Goal: Task Accomplishment & Management: Complete application form

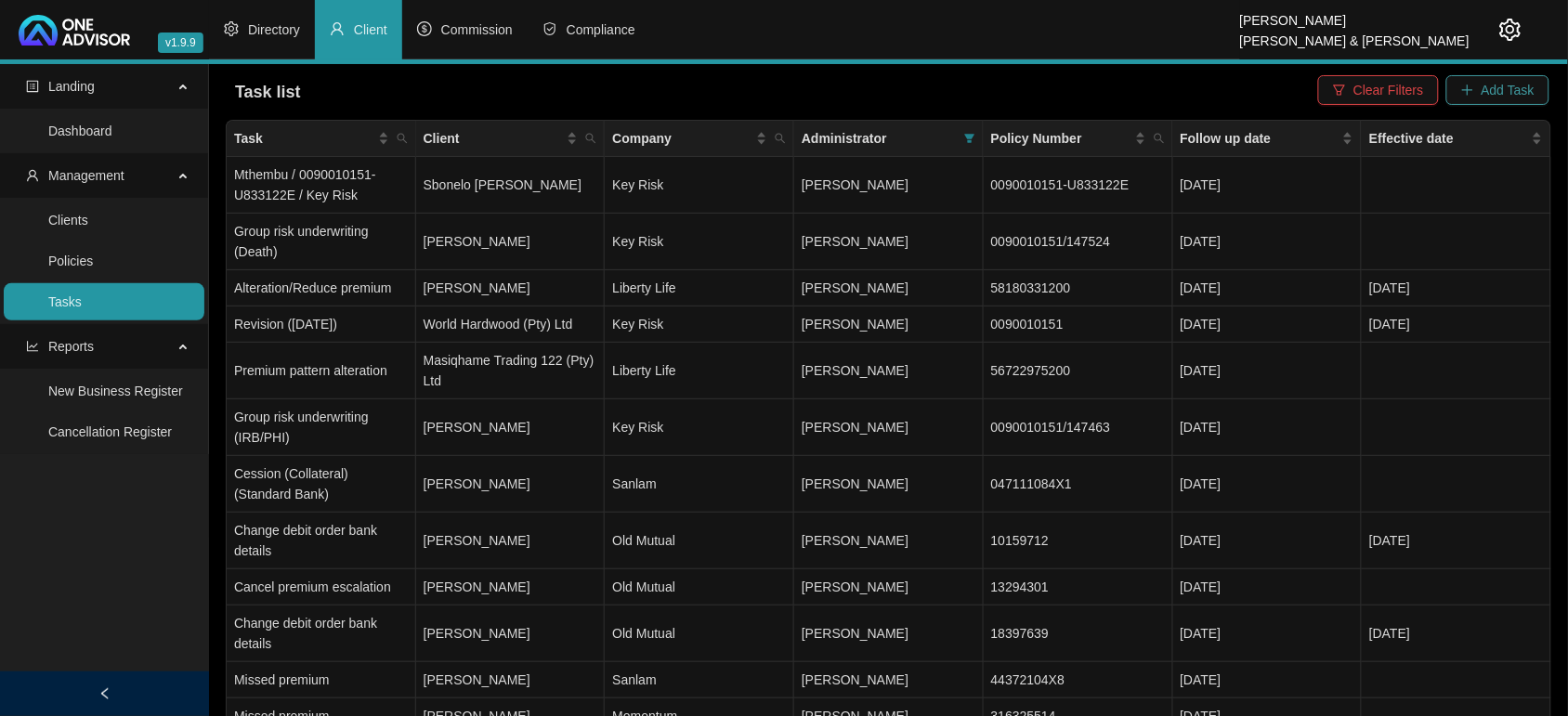
click at [1534, 98] on span "Add Task" at bounding box center [1508, 90] width 53 height 20
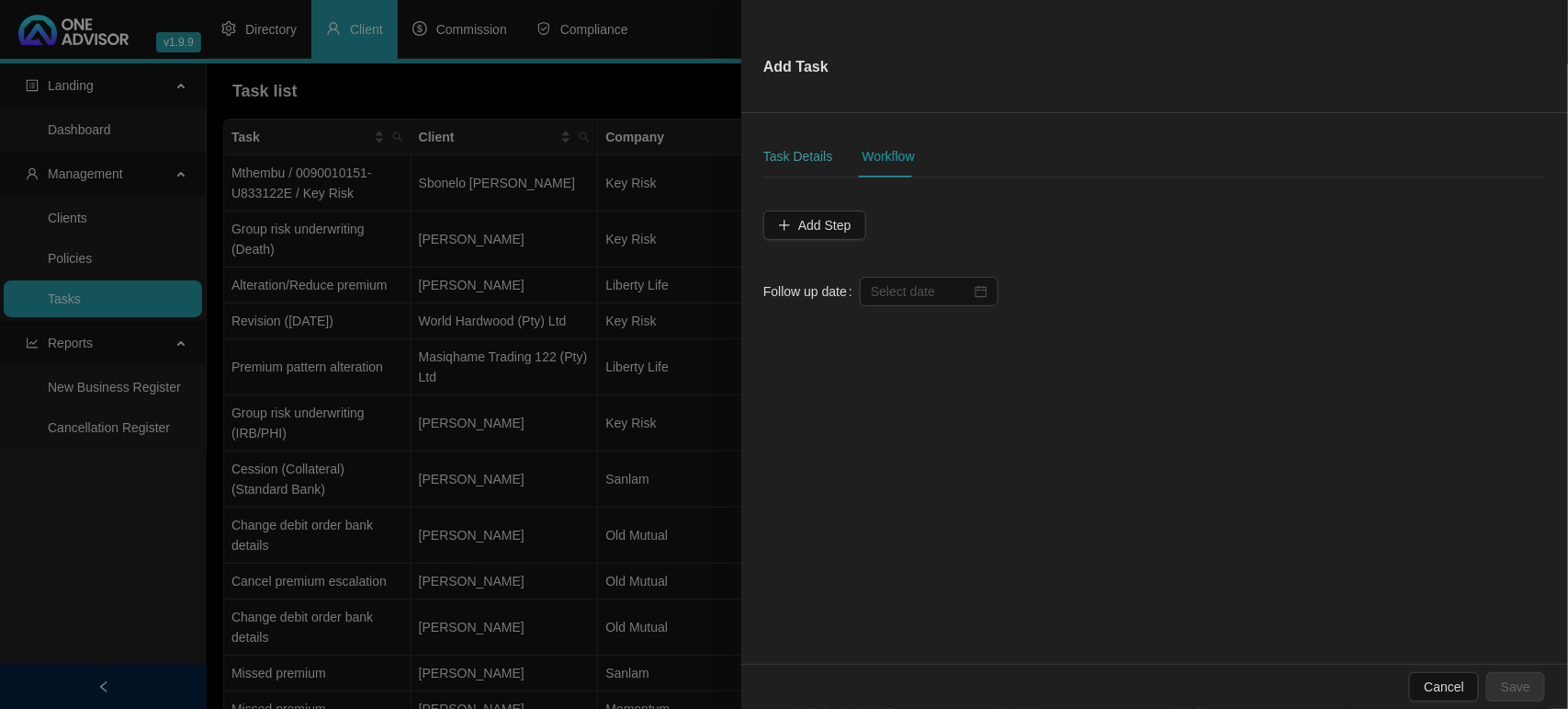
click at [797, 147] on div "Task Details" at bounding box center [798, 157] width 69 height 42
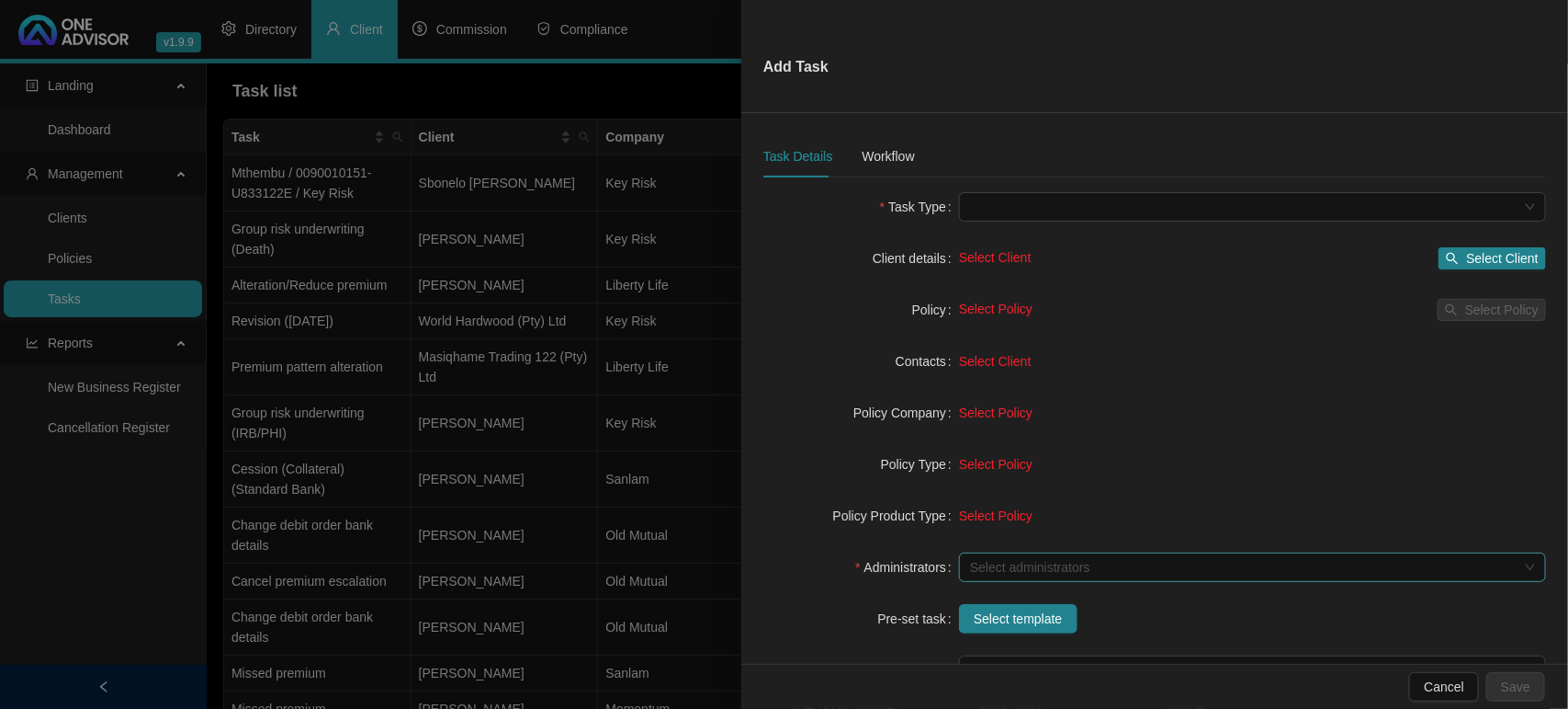
click at [1034, 571] on div at bounding box center [1242, 567] width 560 height 14
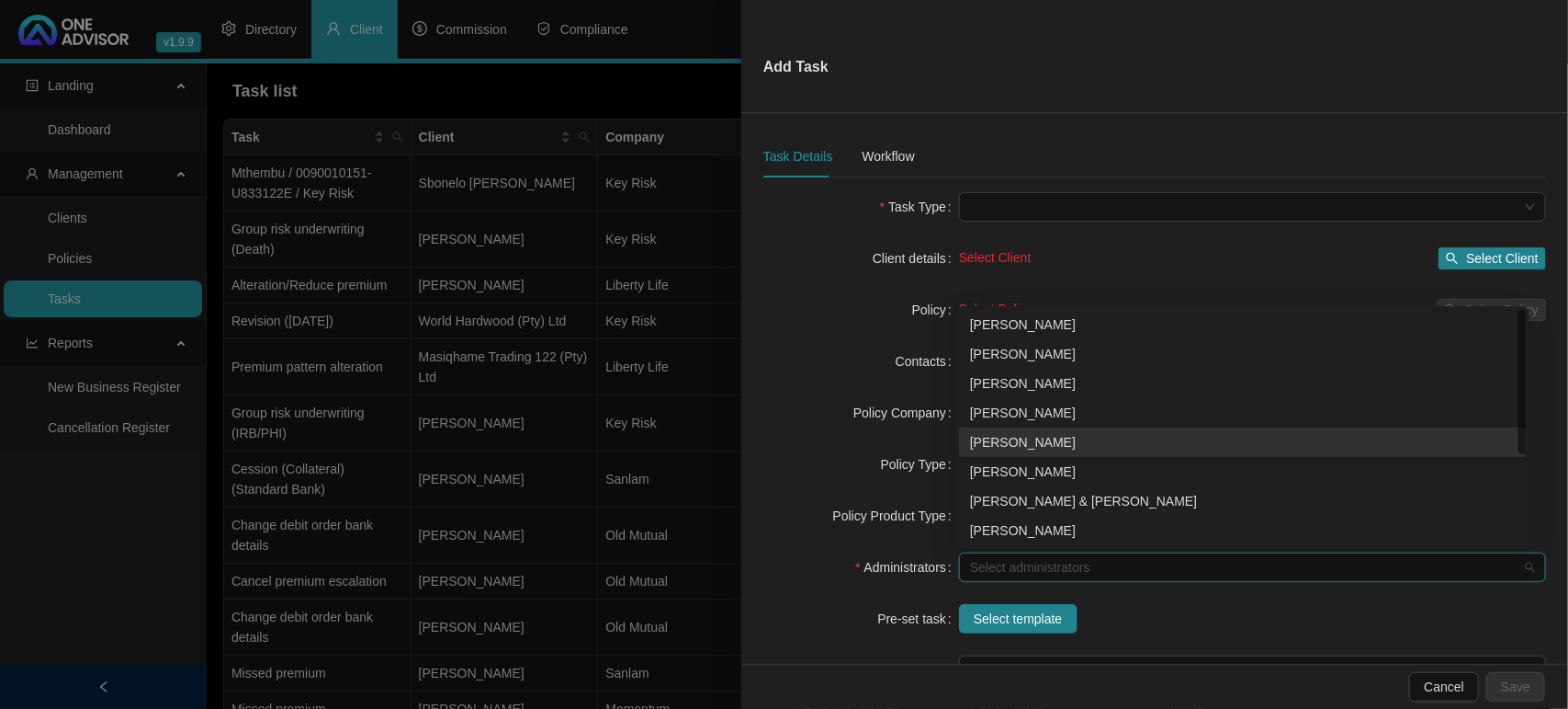
click at [1040, 438] on div "[PERSON_NAME]" at bounding box center [1242, 442] width 545 height 20
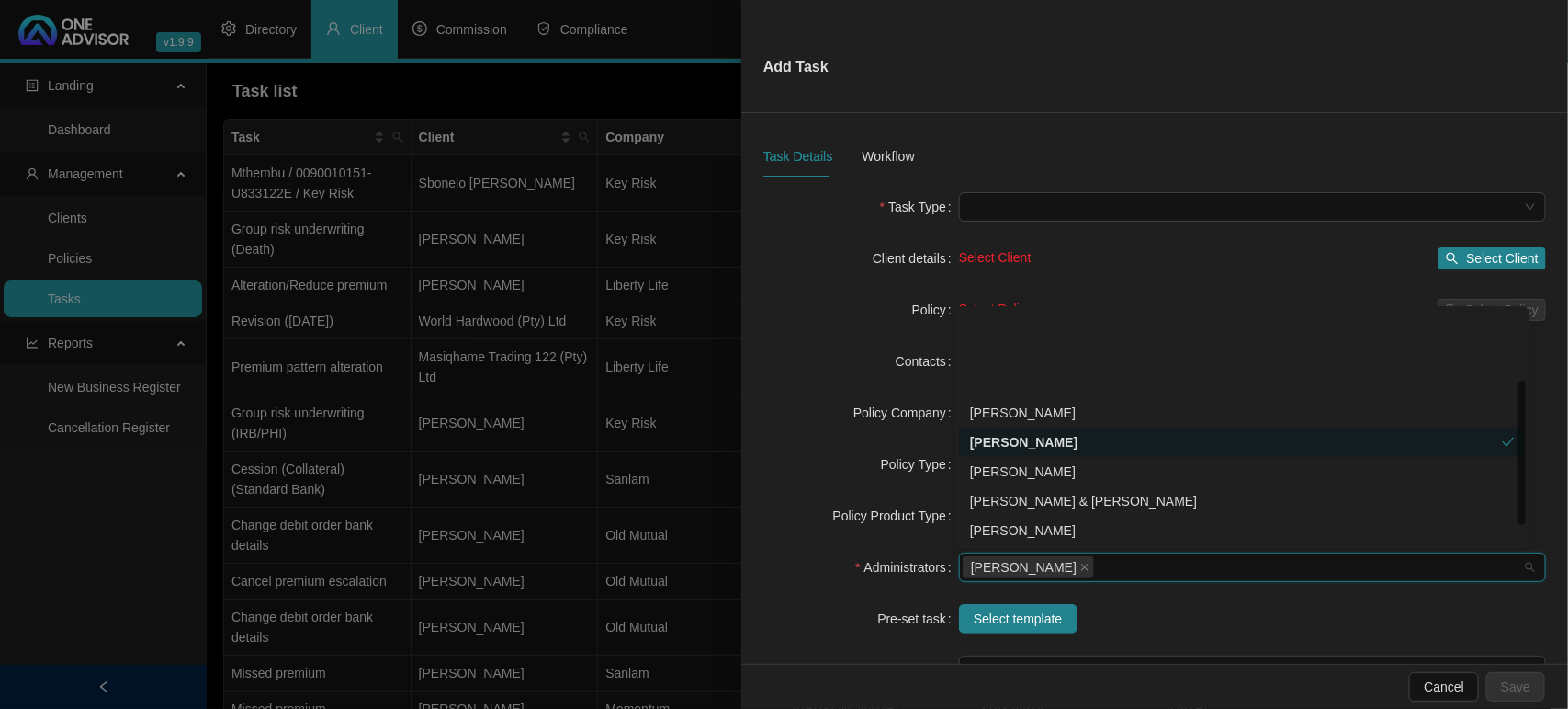
scroll to position [115, 0]
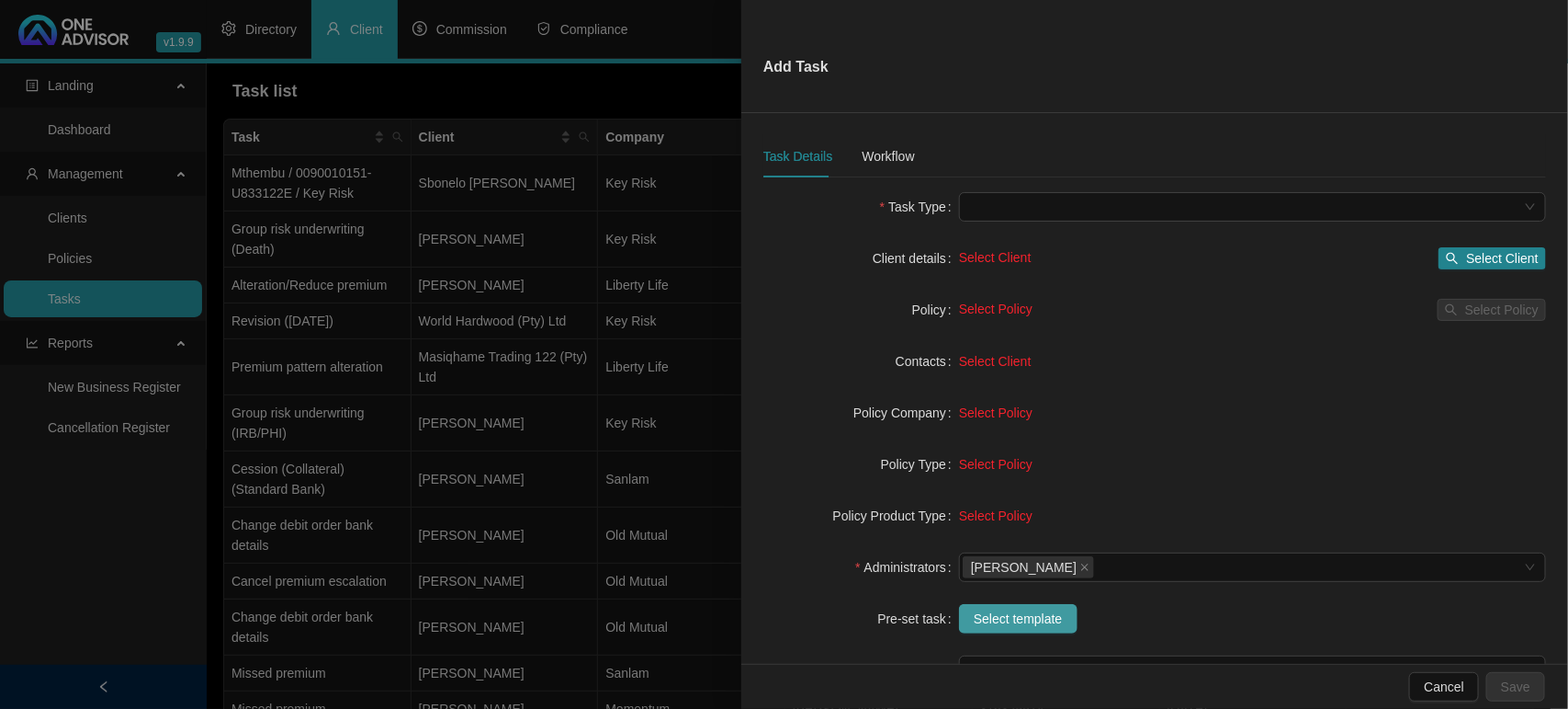
click at [992, 614] on span "Select template" at bounding box center [1018, 619] width 89 height 20
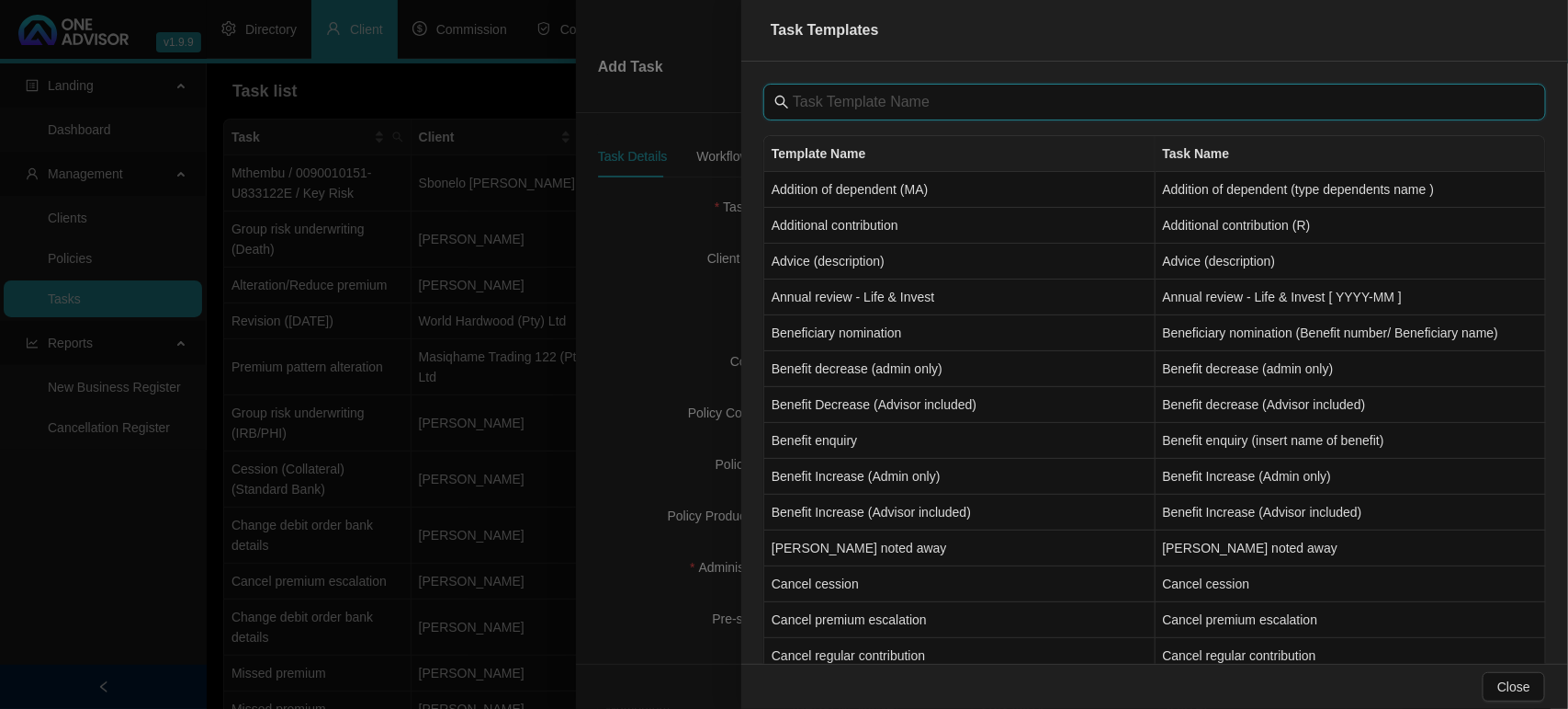
click at [800, 95] on input "text" at bounding box center [1157, 102] width 728 height 22
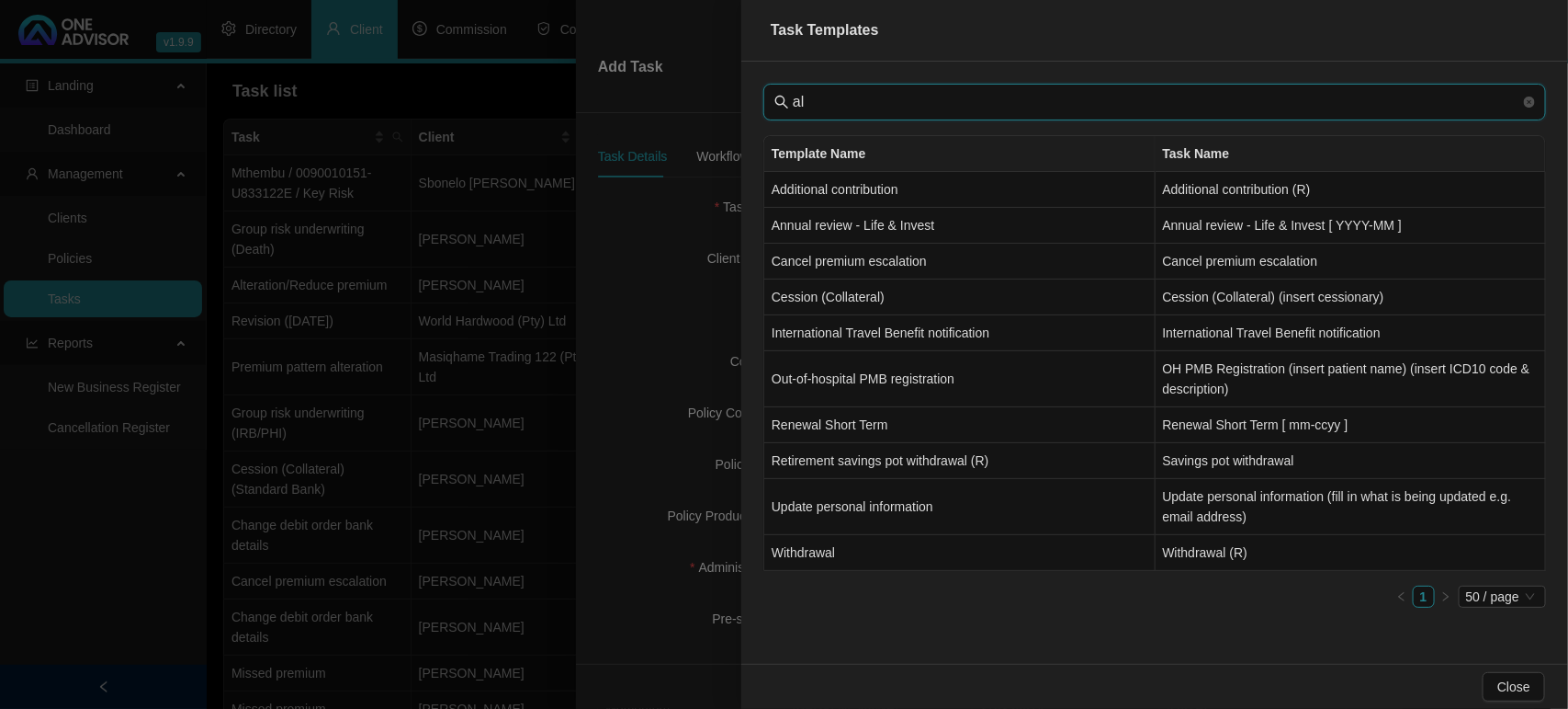
type input "a"
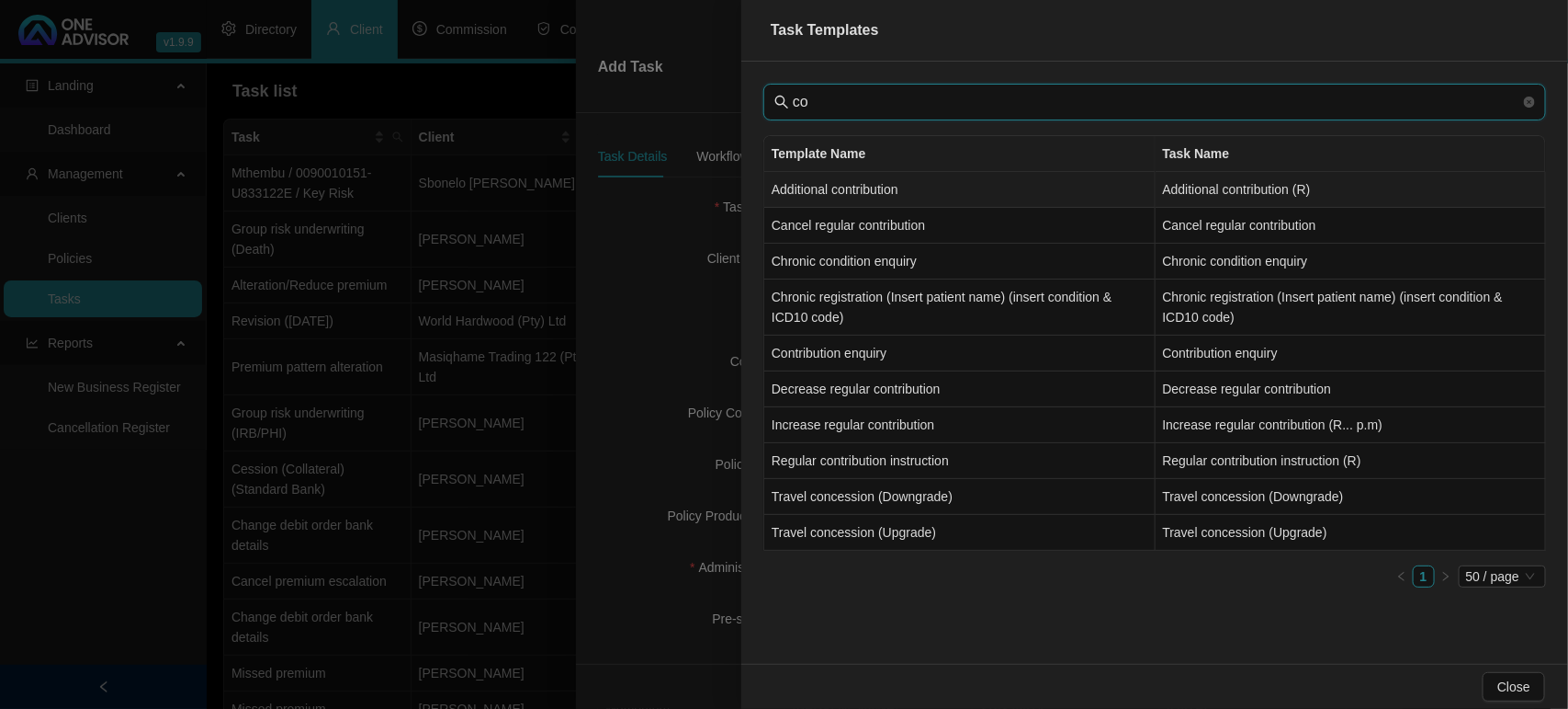
type input "c"
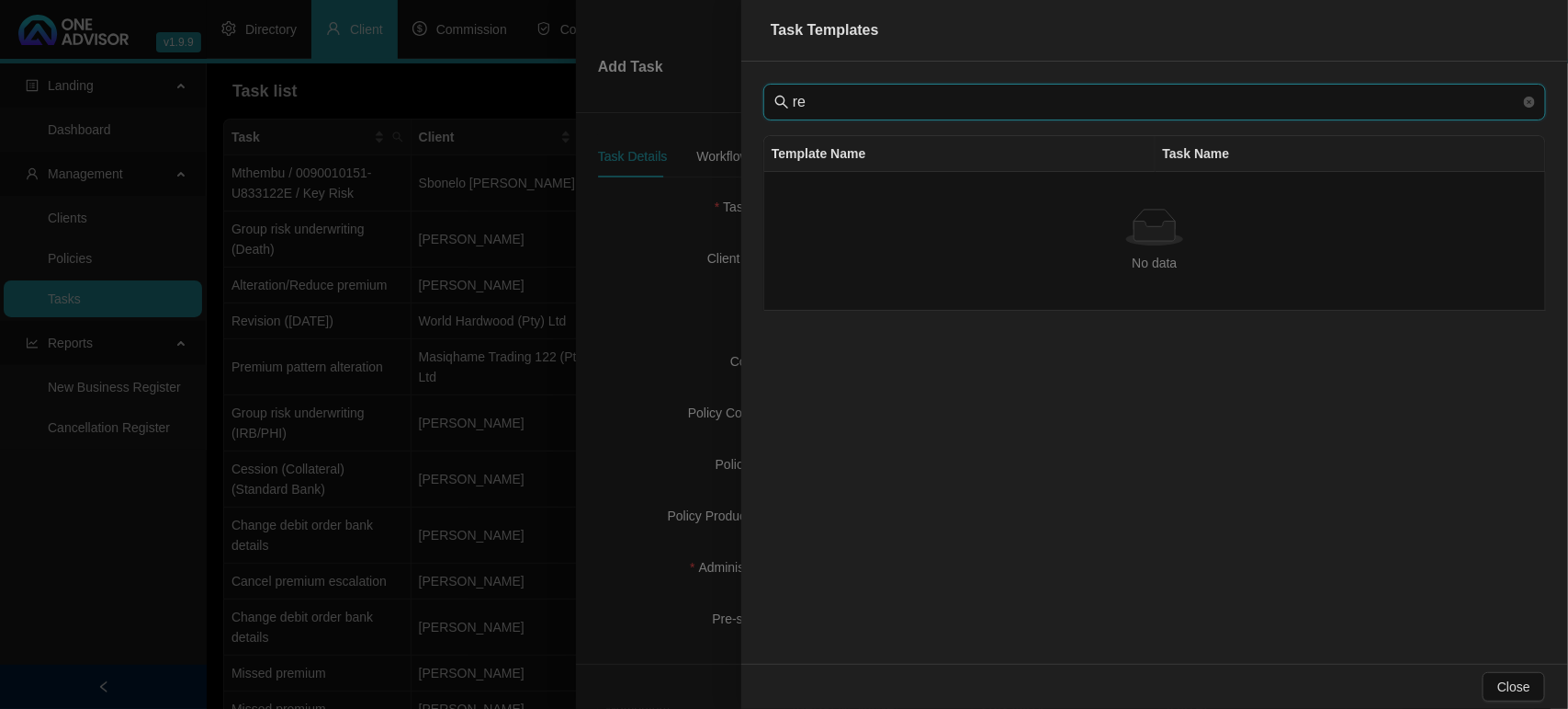
type input "r"
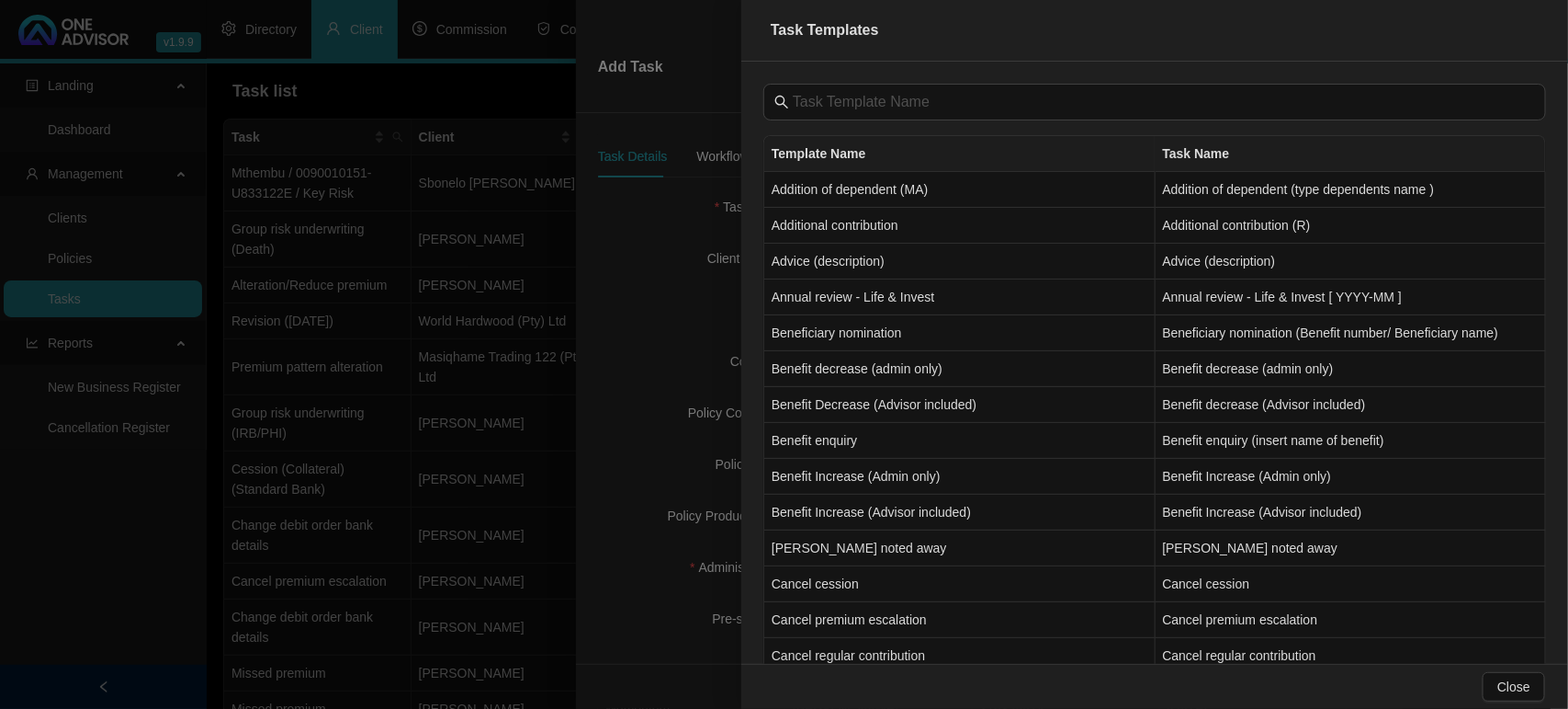
click at [168, 293] on div at bounding box center [784, 354] width 1568 height 709
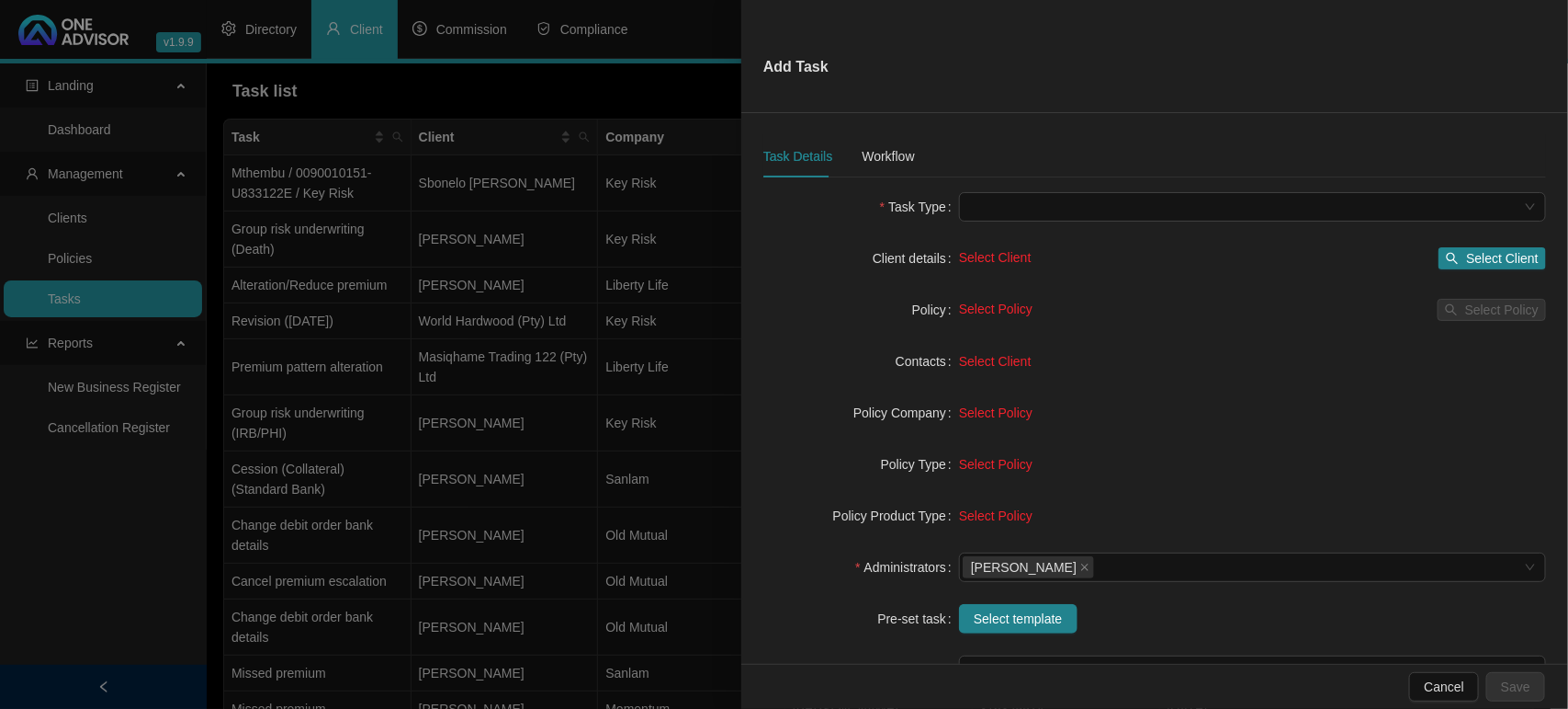
click at [168, 293] on div at bounding box center [784, 354] width 1568 height 709
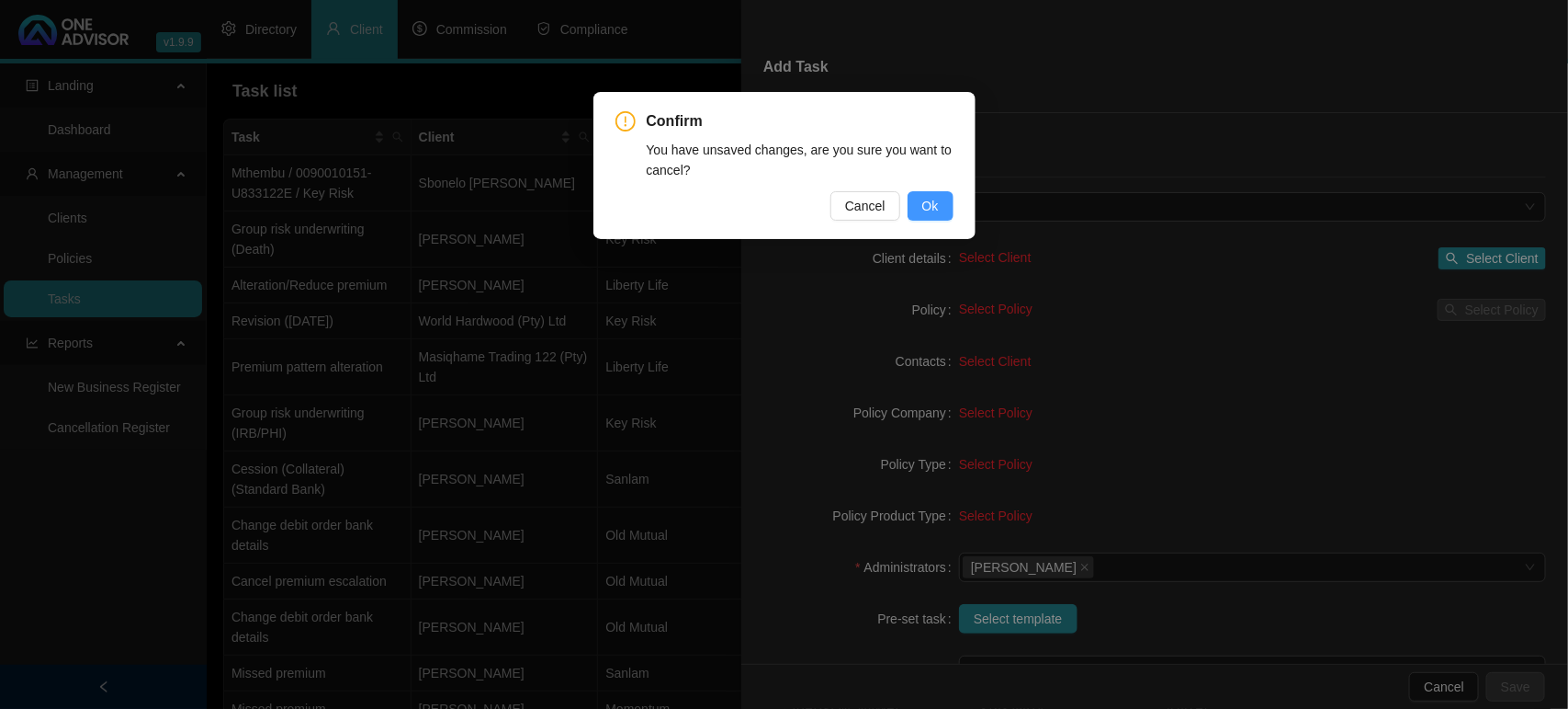
click at [928, 200] on span "Ok" at bounding box center [931, 206] width 17 height 20
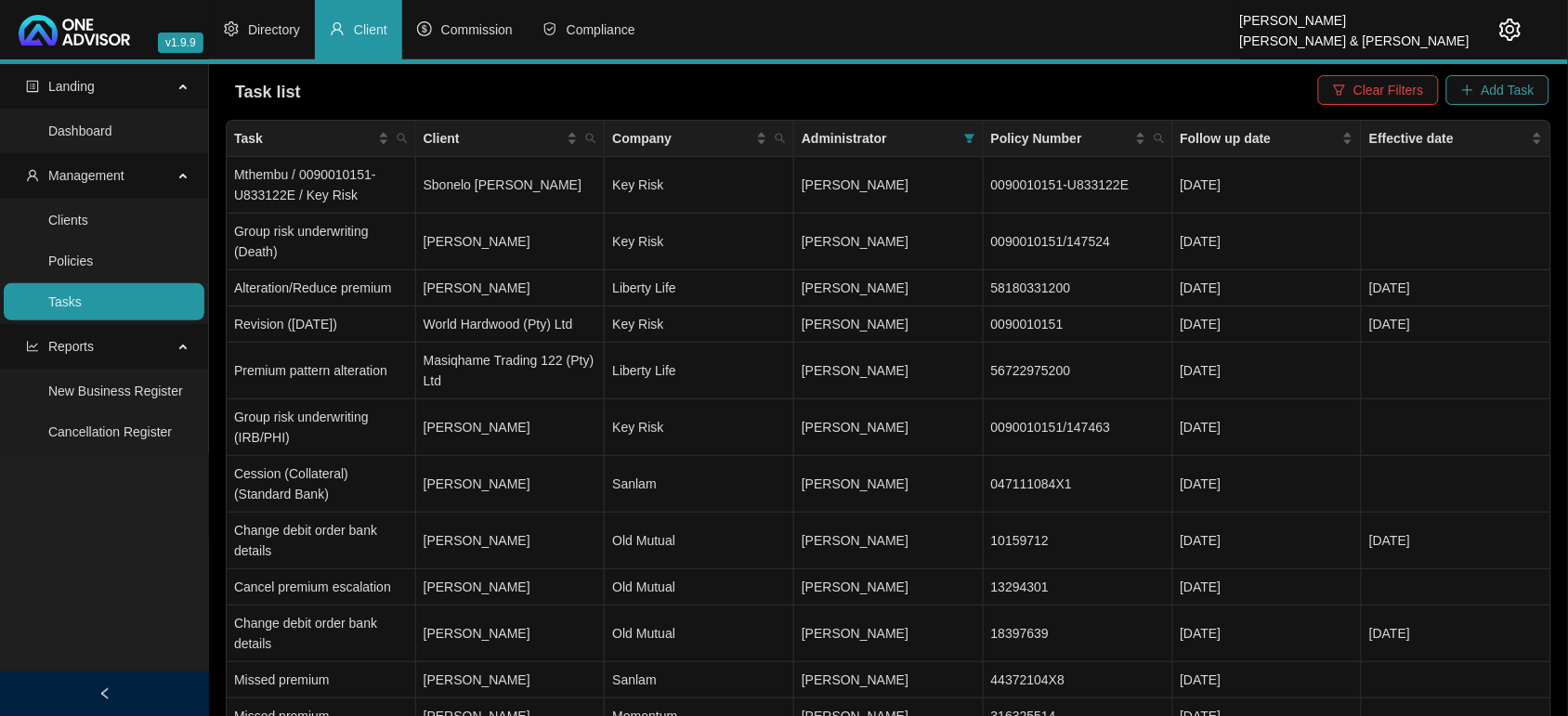
click at [1494, 93] on span "Add Task" at bounding box center [1508, 90] width 53 height 20
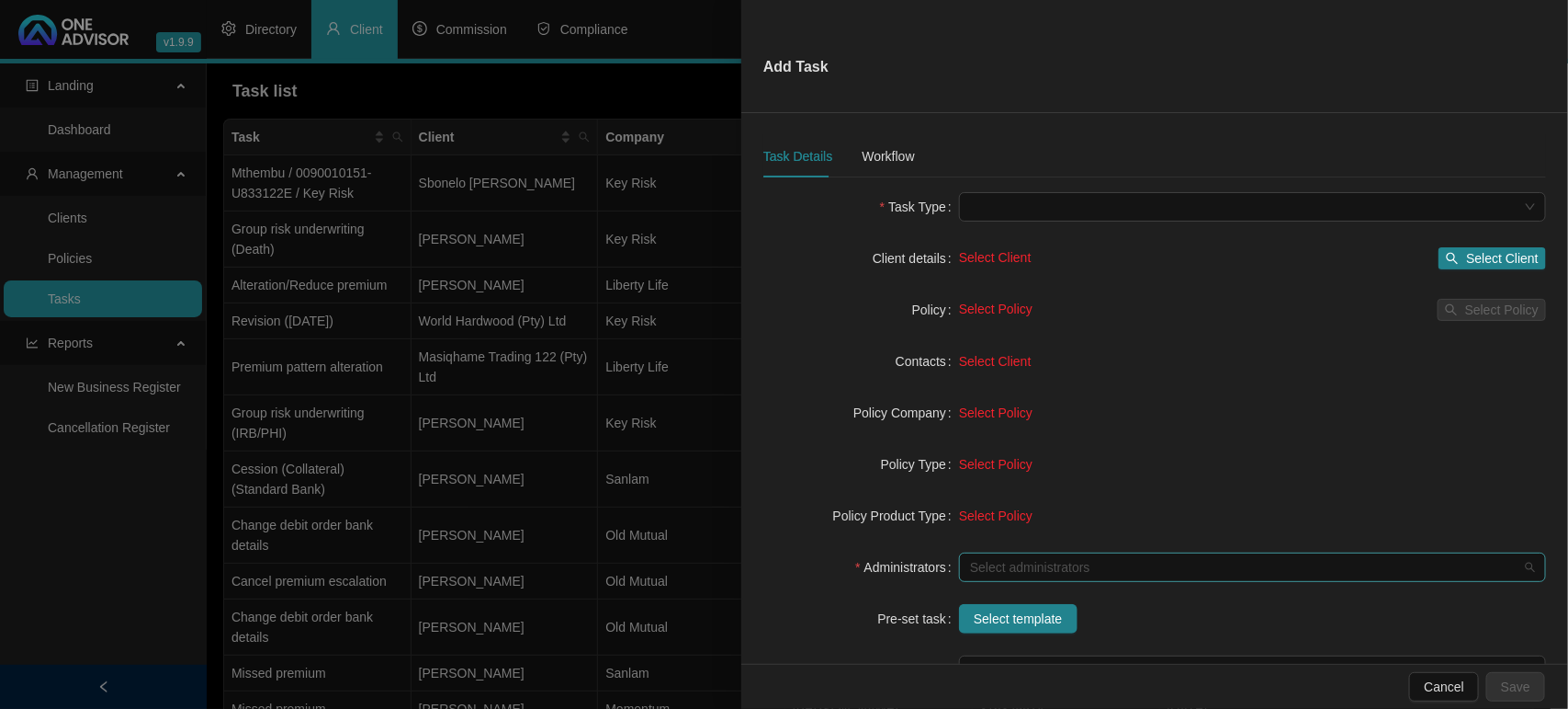
click at [1070, 566] on div at bounding box center [1242, 567] width 560 height 14
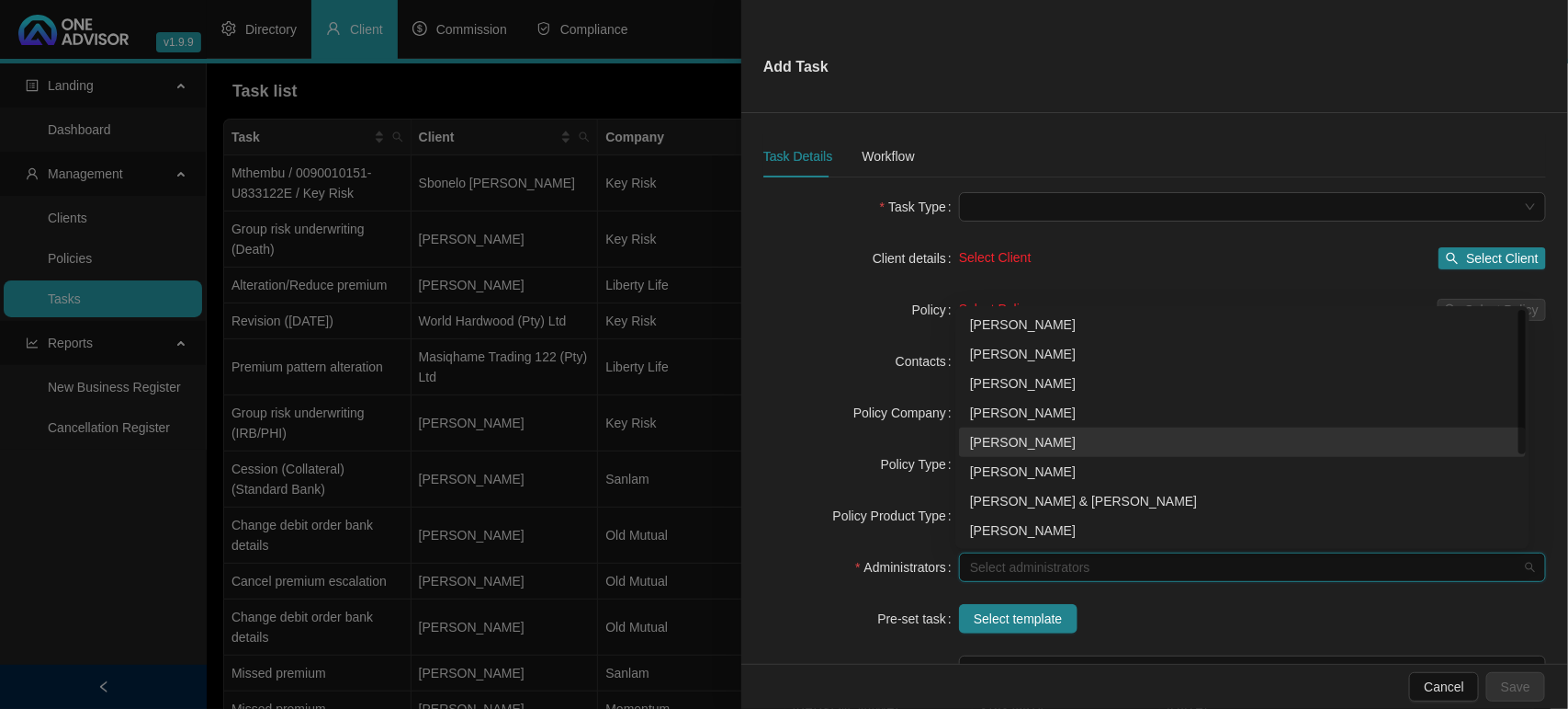
click at [1033, 435] on div "[PERSON_NAME]" at bounding box center [1242, 442] width 545 height 20
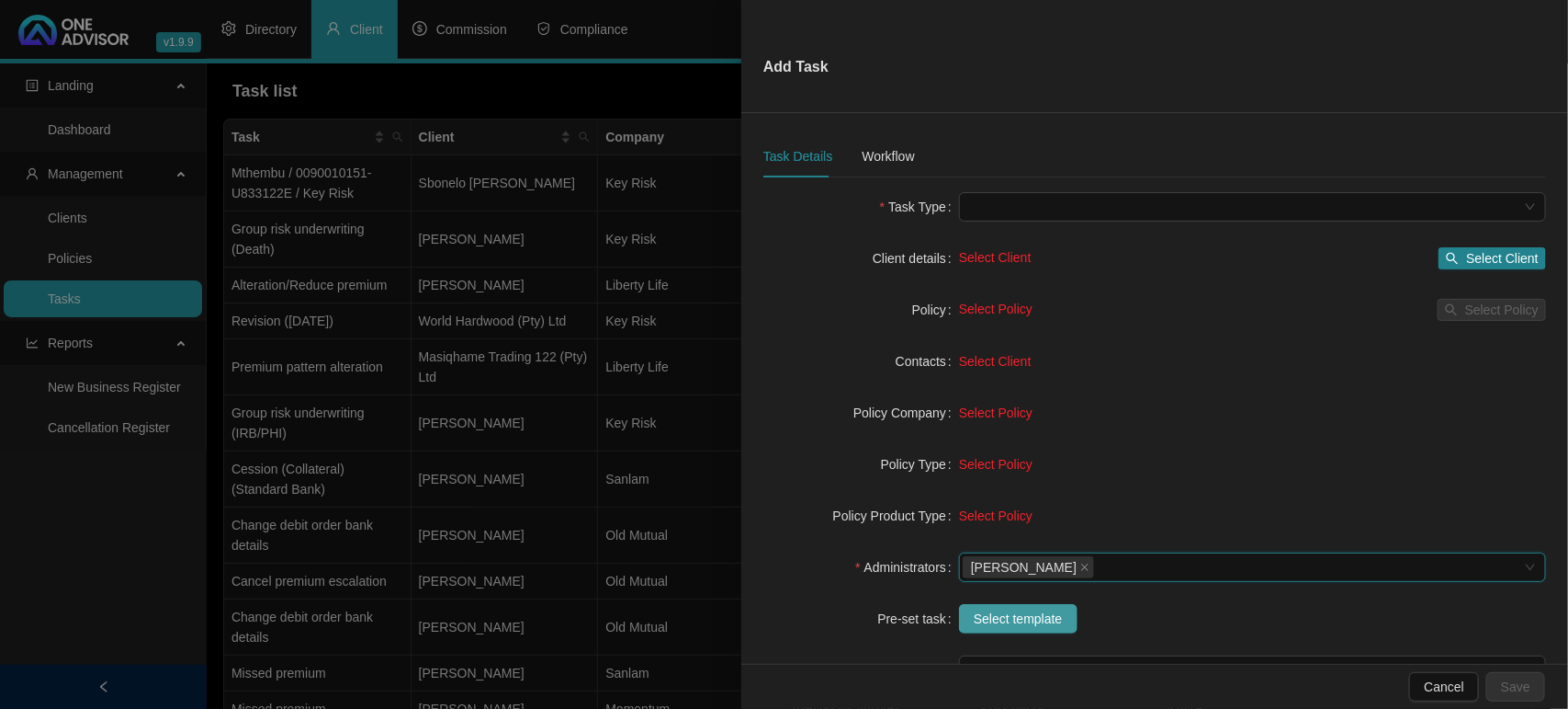
click at [1026, 614] on span "Select template" at bounding box center [1018, 619] width 89 height 20
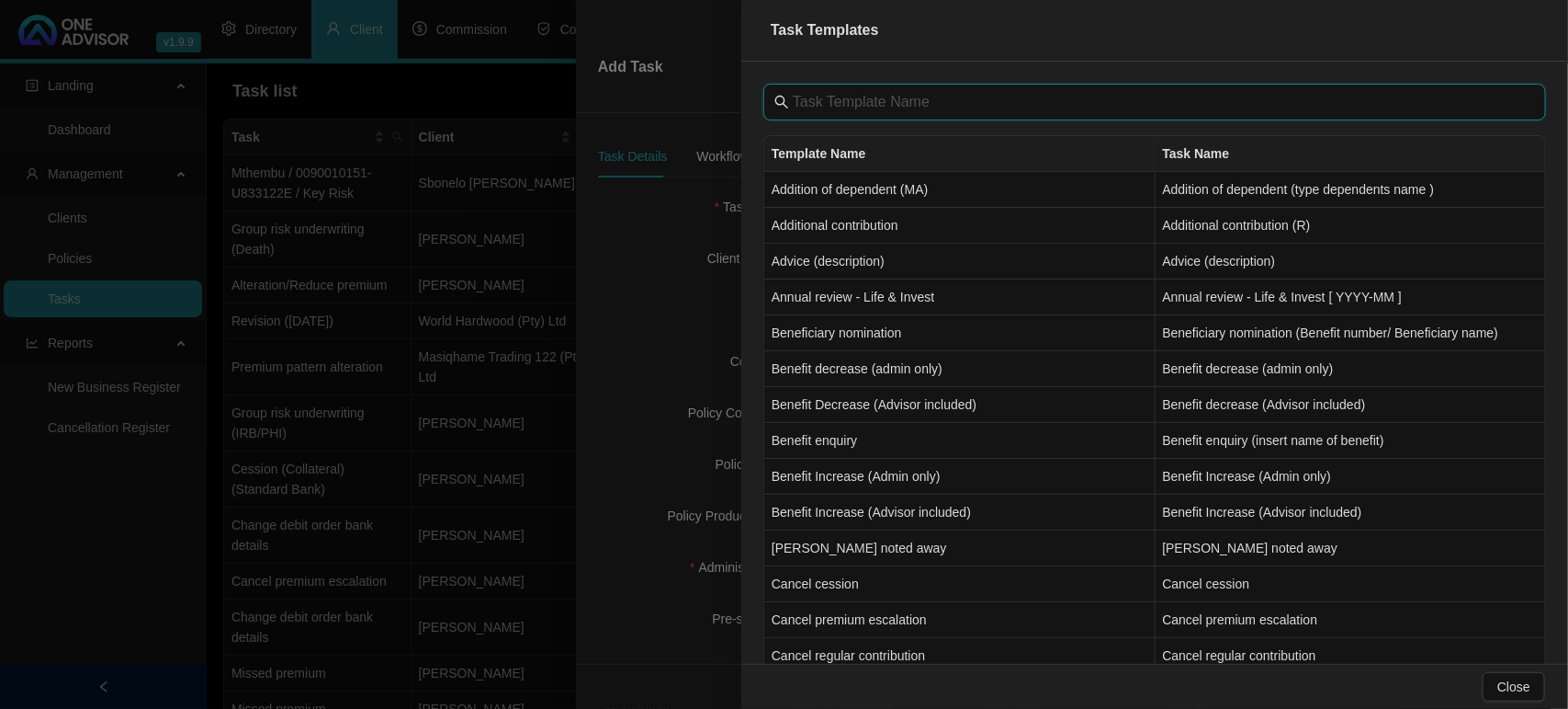
click at [836, 106] on input "text" at bounding box center [1157, 102] width 728 height 22
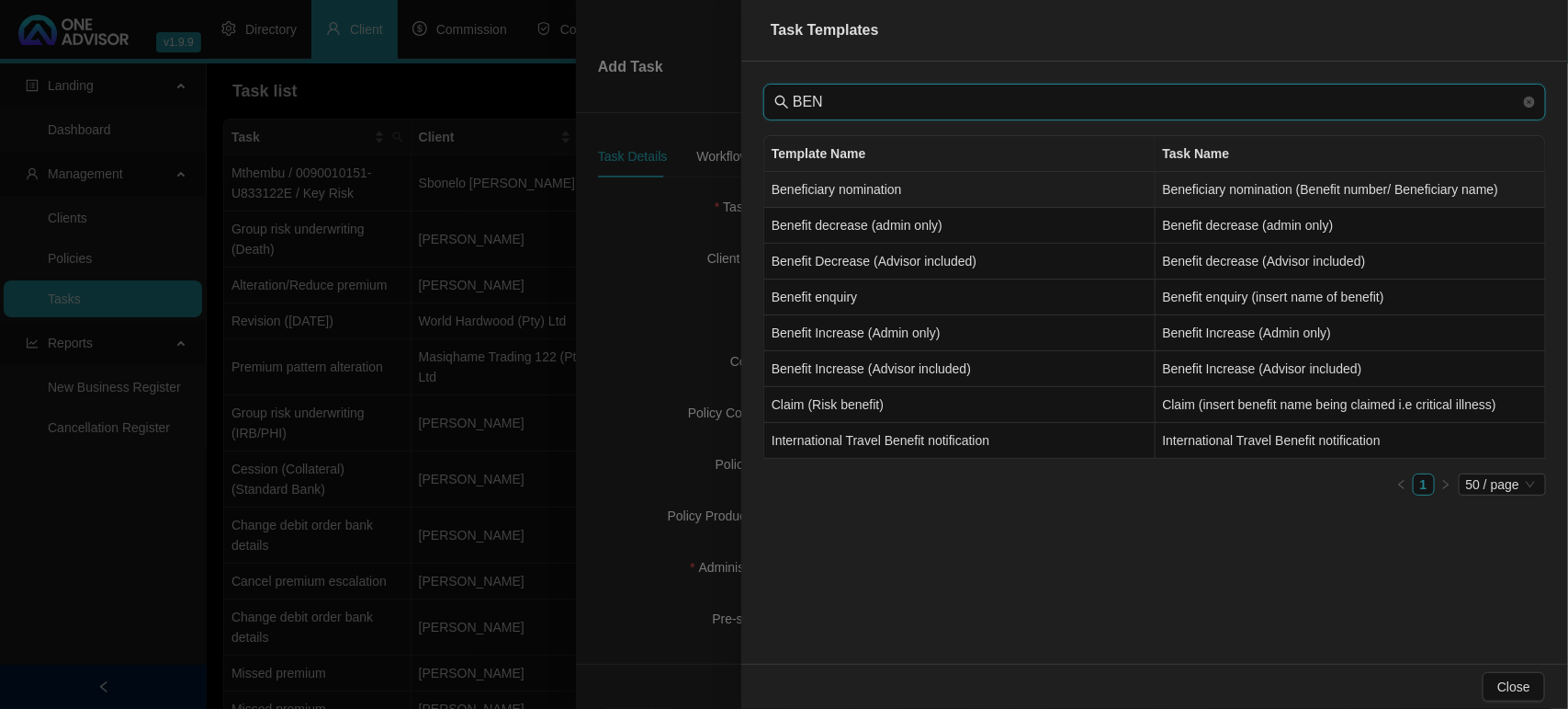
type input "BEN"
click at [836, 190] on td "Beneficiary nomination" at bounding box center [960, 190] width 391 height 36
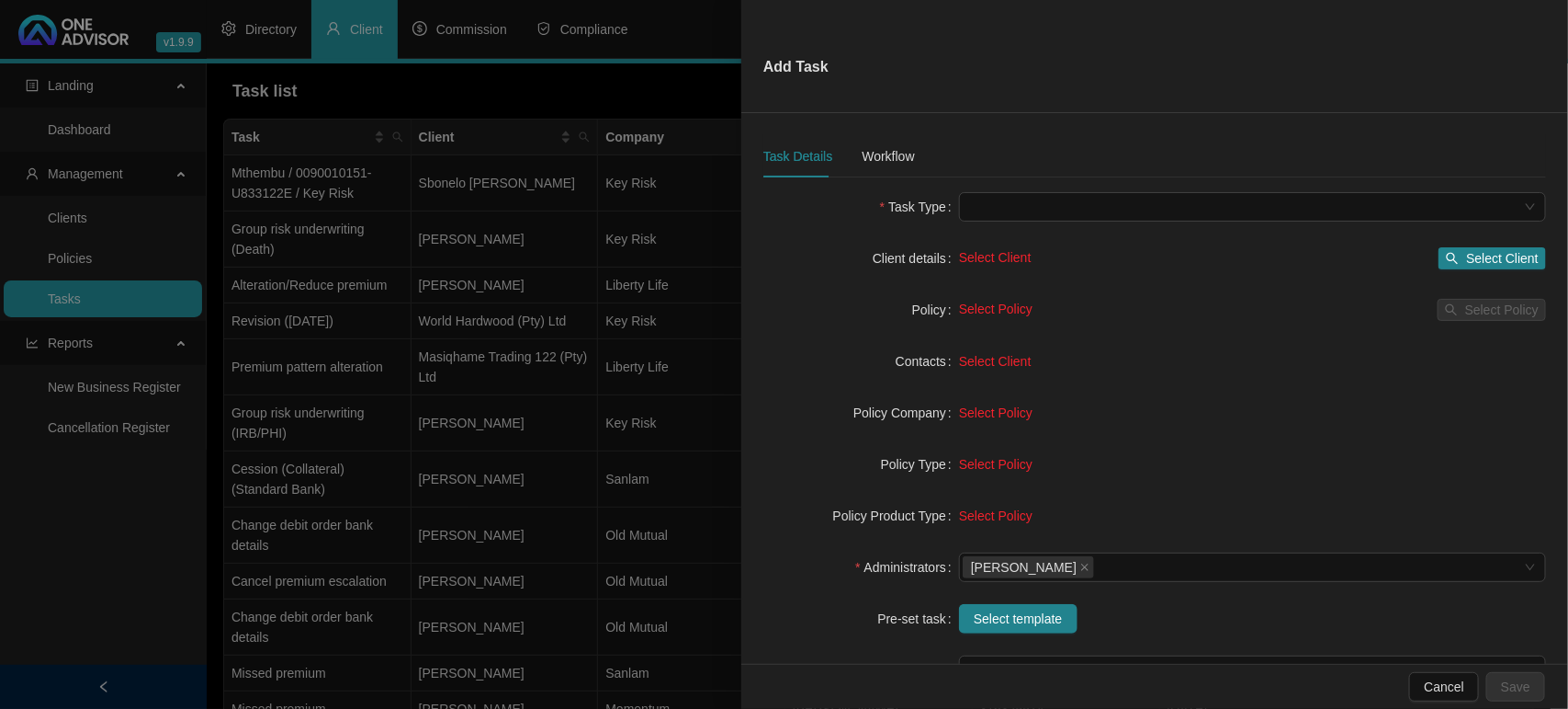
type input "Beneficiary nomination (Benefit number/ Beneficiary name)"
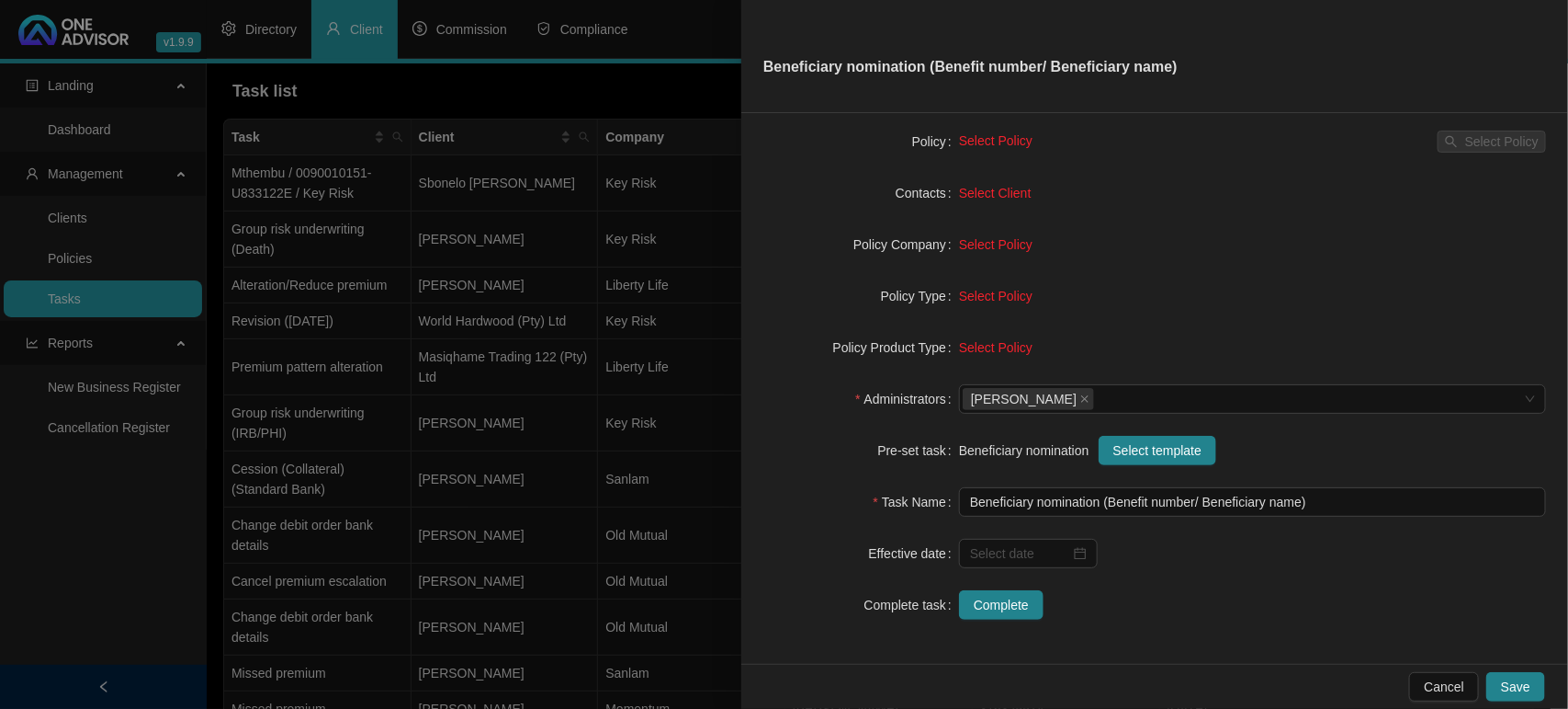
scroll to position [53, 0]
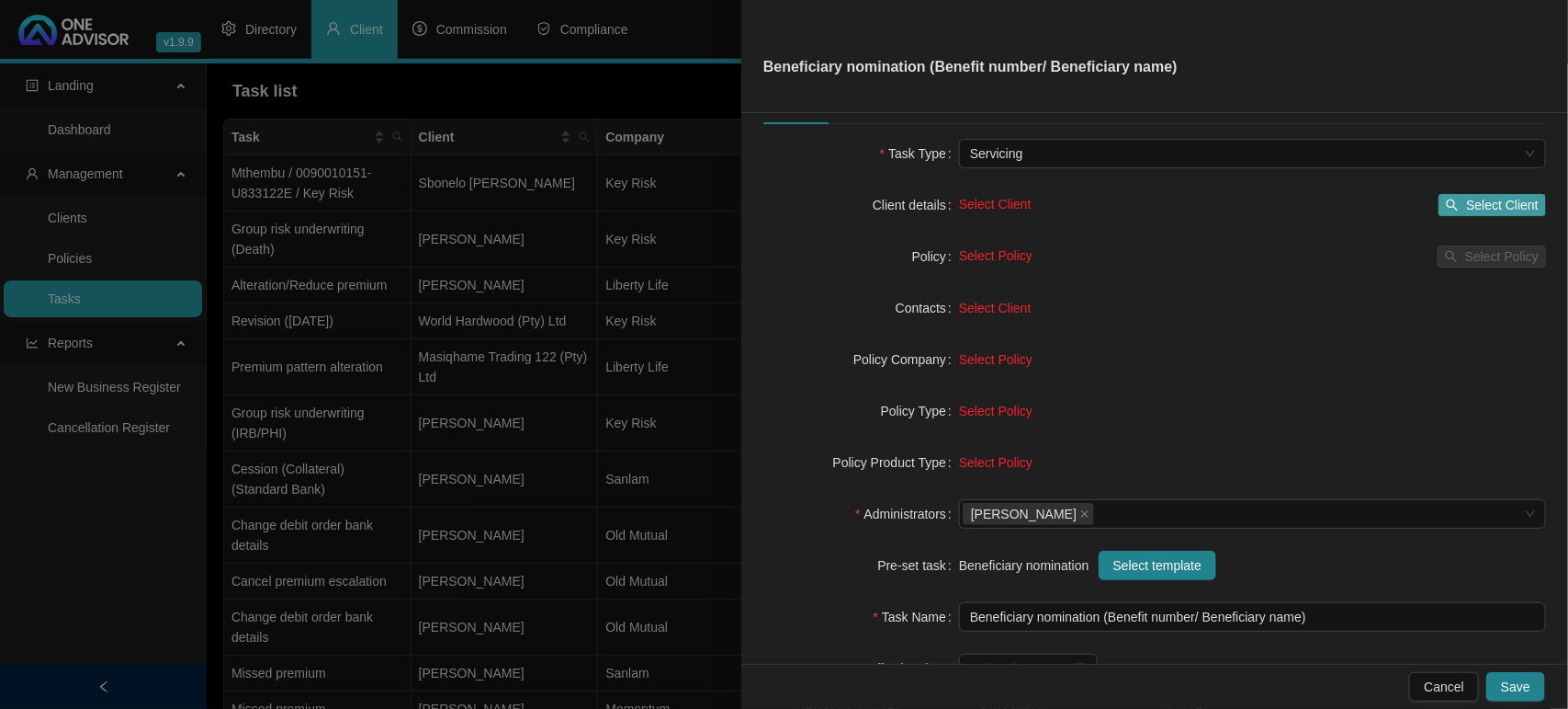
click at [1487, 208] on span "Select Client" at bounding box center [1503, 205] width 73 height 20
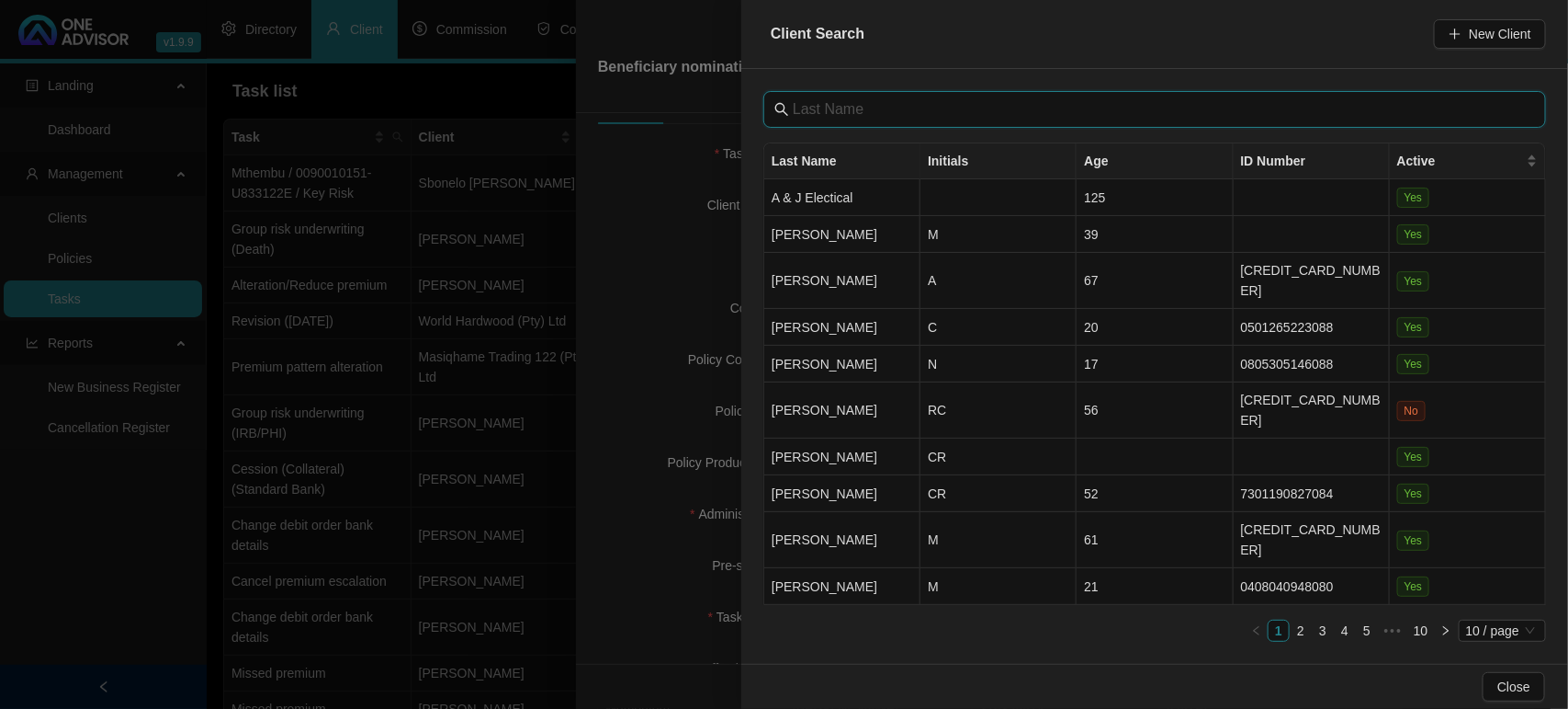
click at [859, 101] on input "text" at bounding box center [1157, 110] width 728 height 22
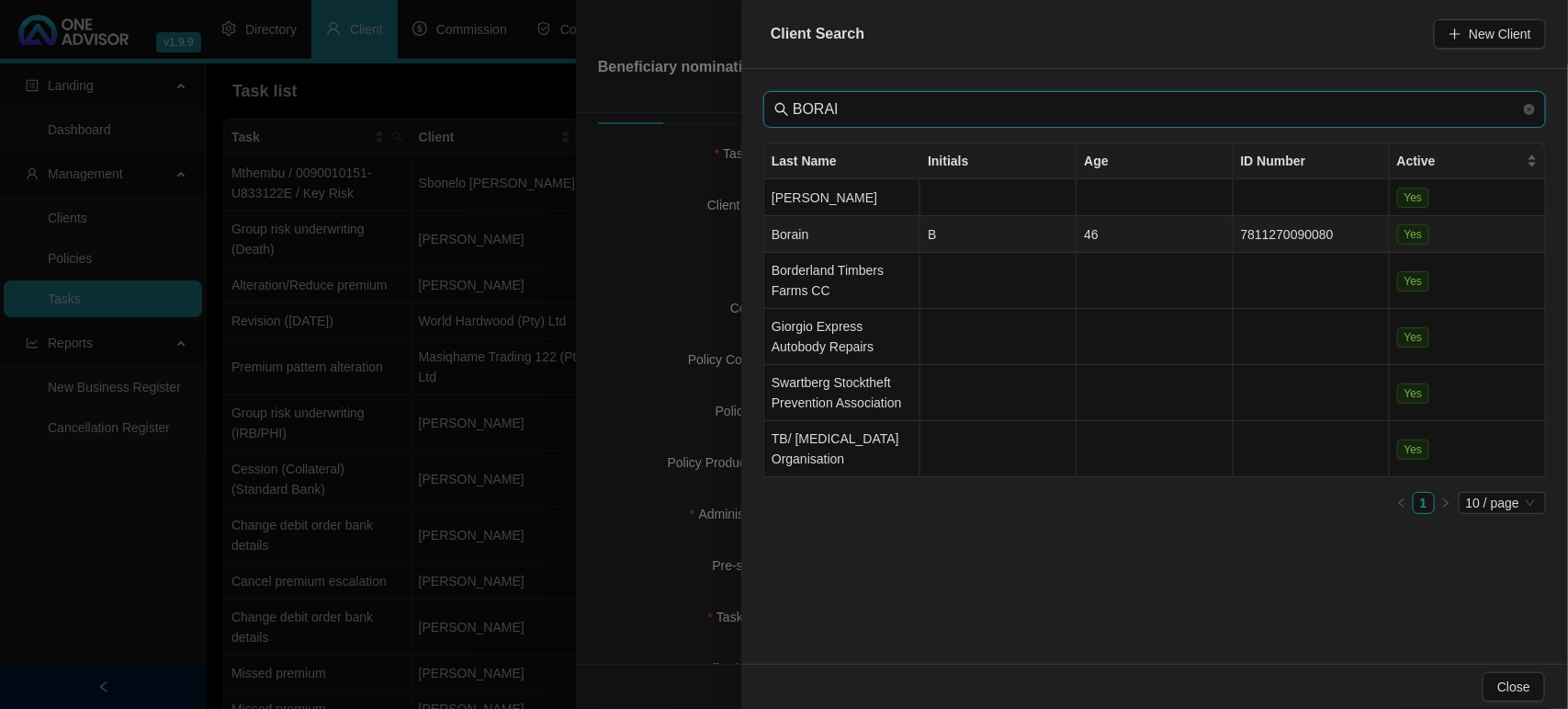
type input "BORAI"
click at [841, 224] on td "Borain" at bounding box center [843, 235] width 156 height 37
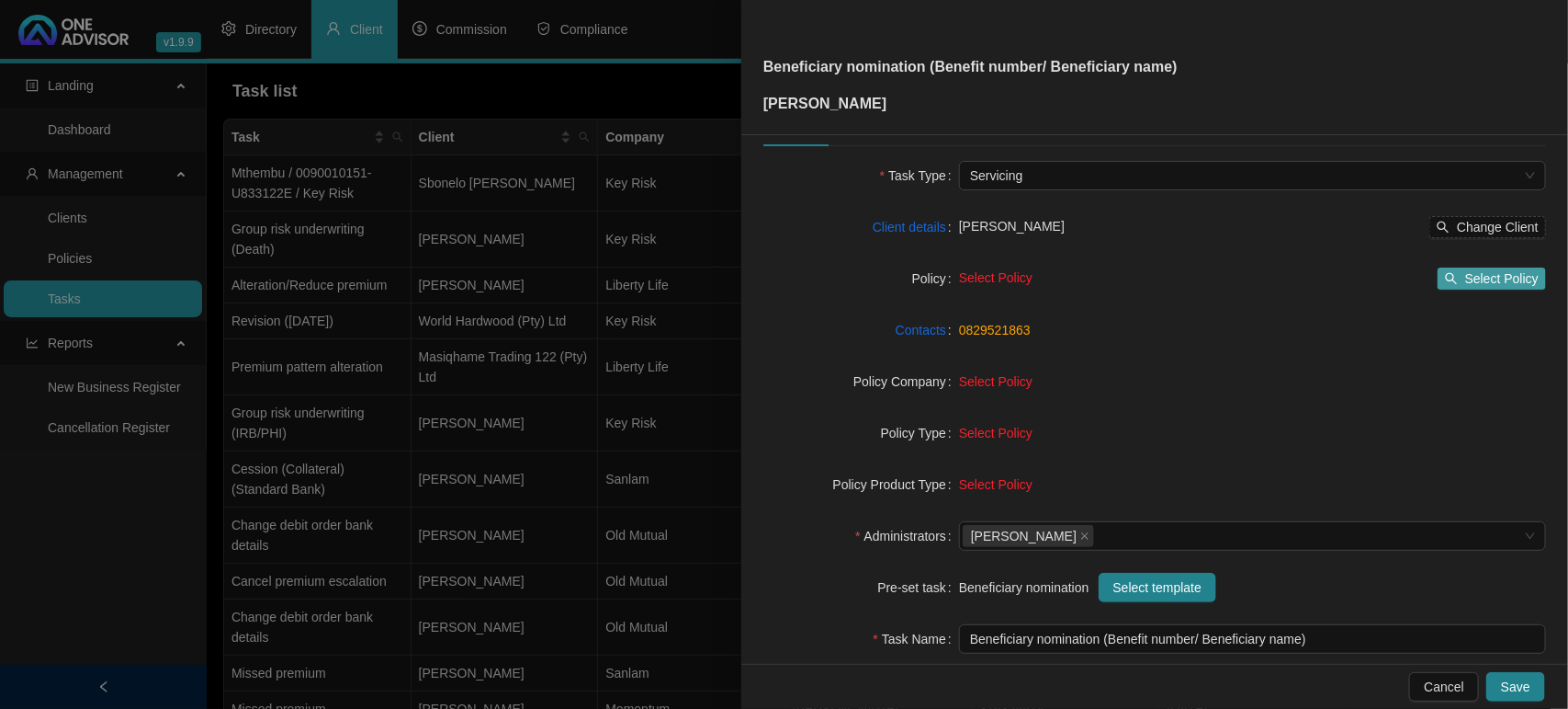
click at [1484, 272] on span "Select Policy" at bounding box center [1503, 279] width 74 height 20
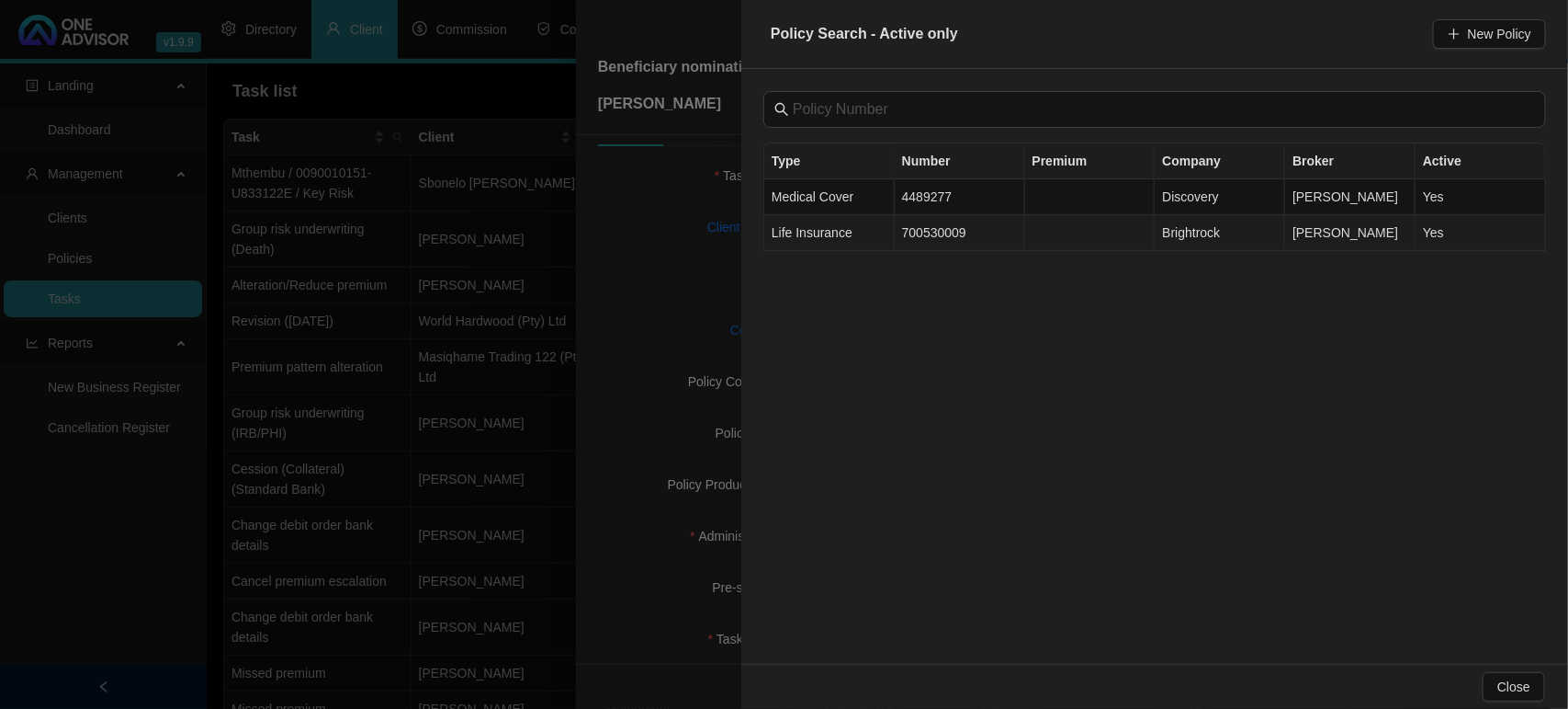
click at [825, 239] on span "Life Insurance" at bounding box center [813, 233] width 81 height 15
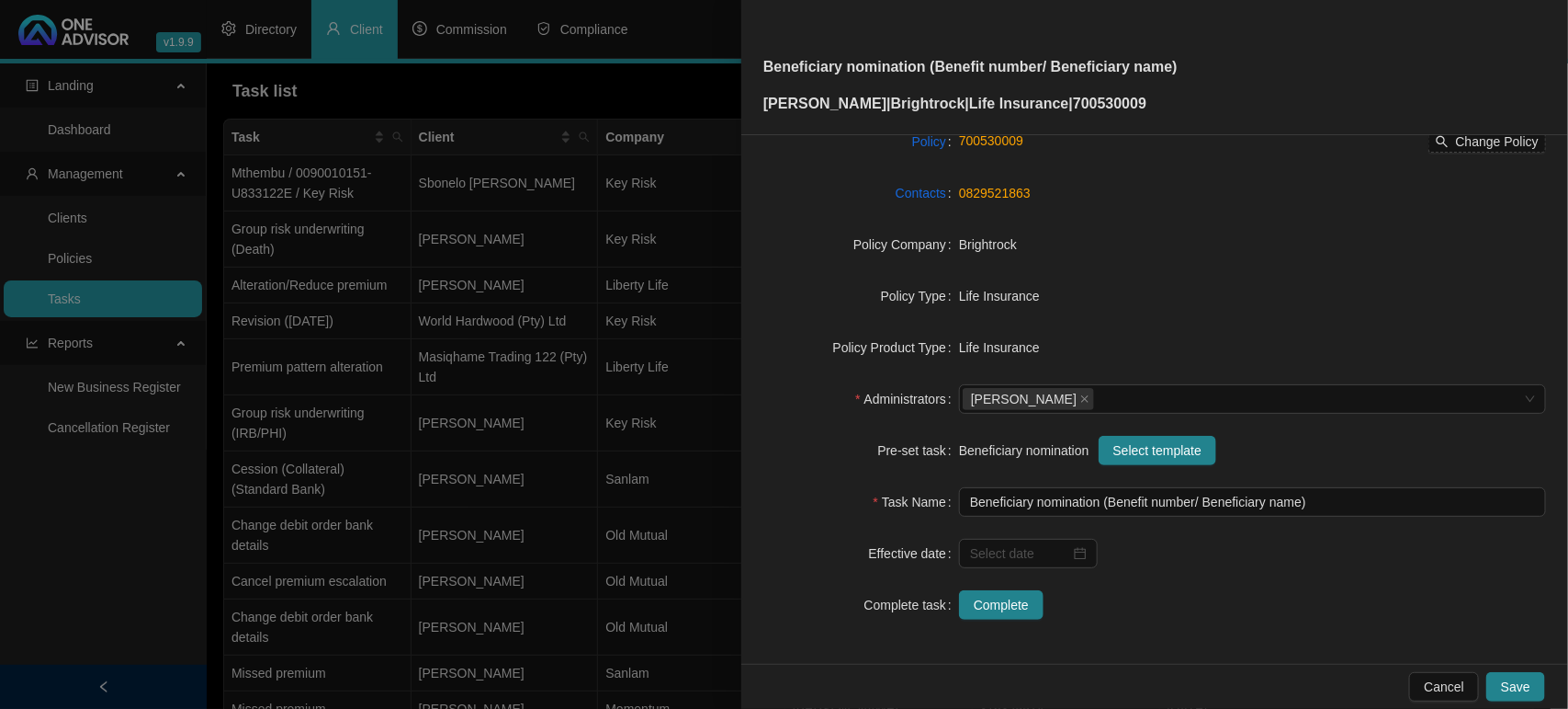
scroll to position [0, 0]
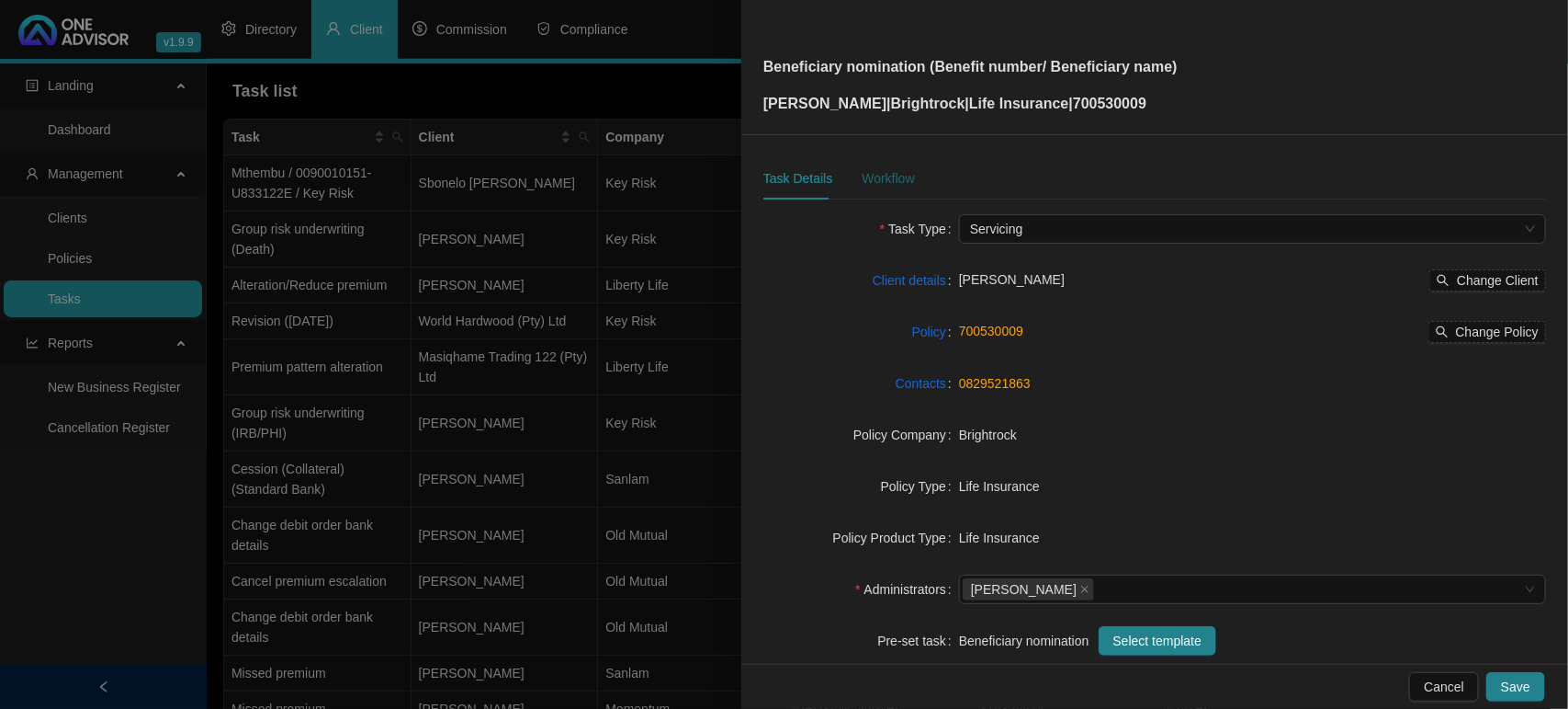
click at [902, 181] on div "Workflow" at bounding box center [888, 179] width 52 height 20
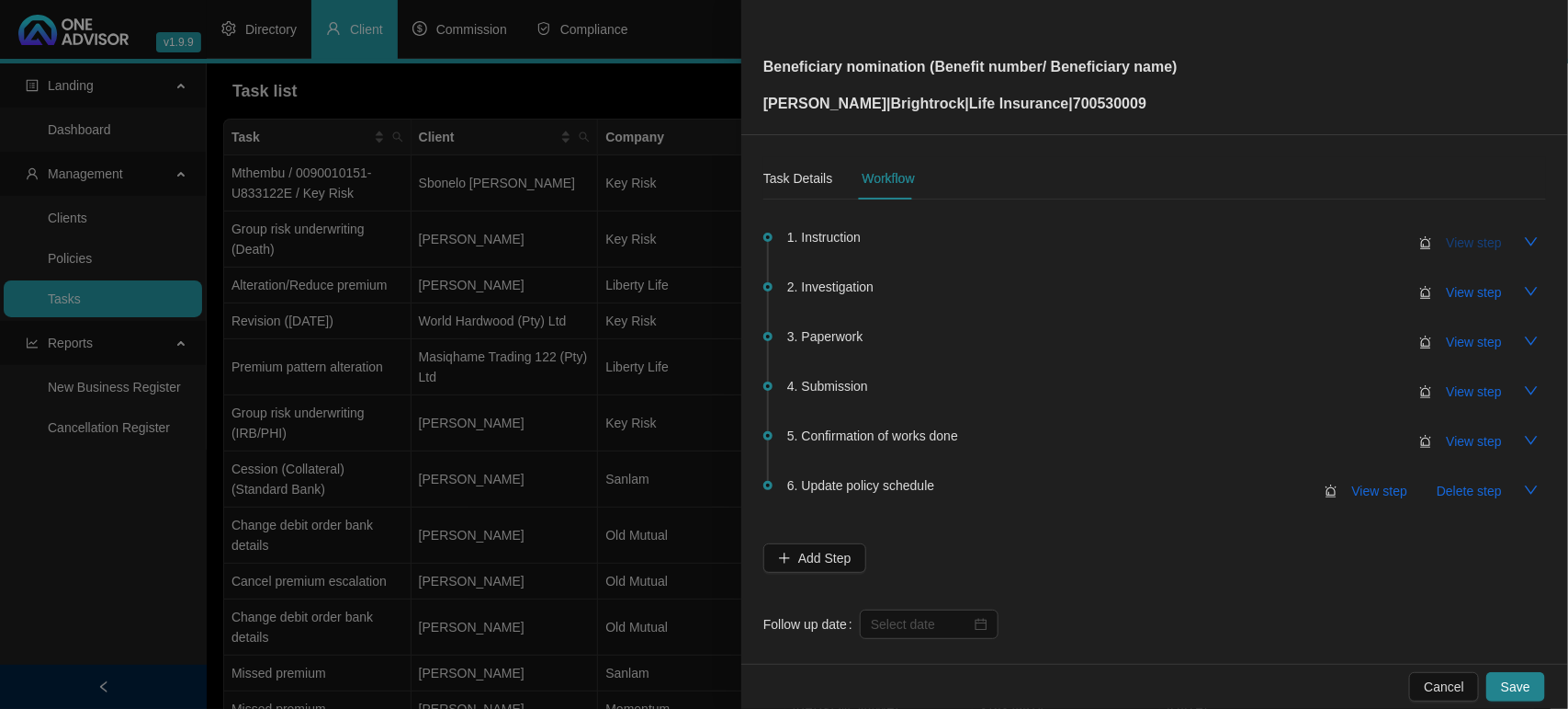
click at [1459, 238] on span "View step" at bounding box center [1475, 243] width 55 height 20
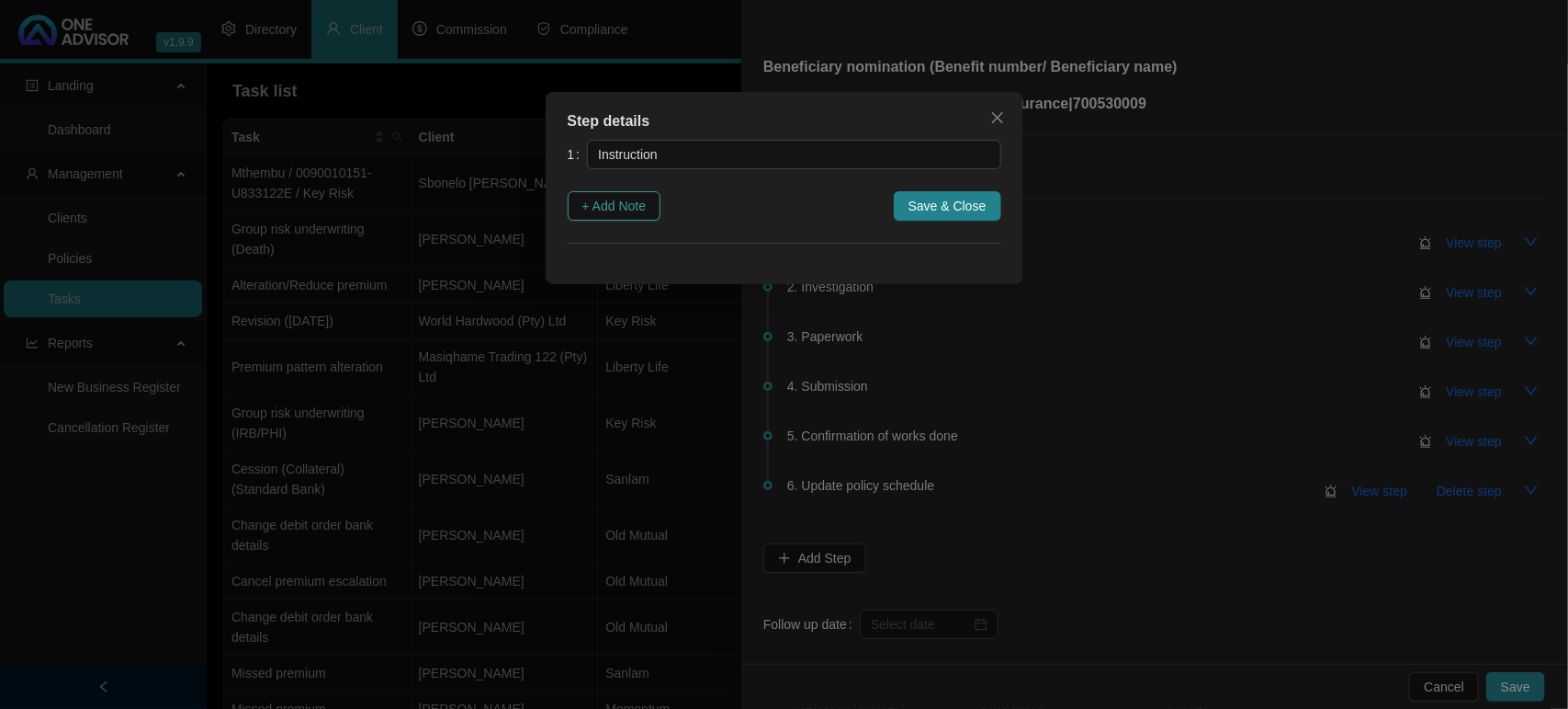
click at [607, 203] on span "+ Add Note" at bounding box center [615, 206] width 64 height 20
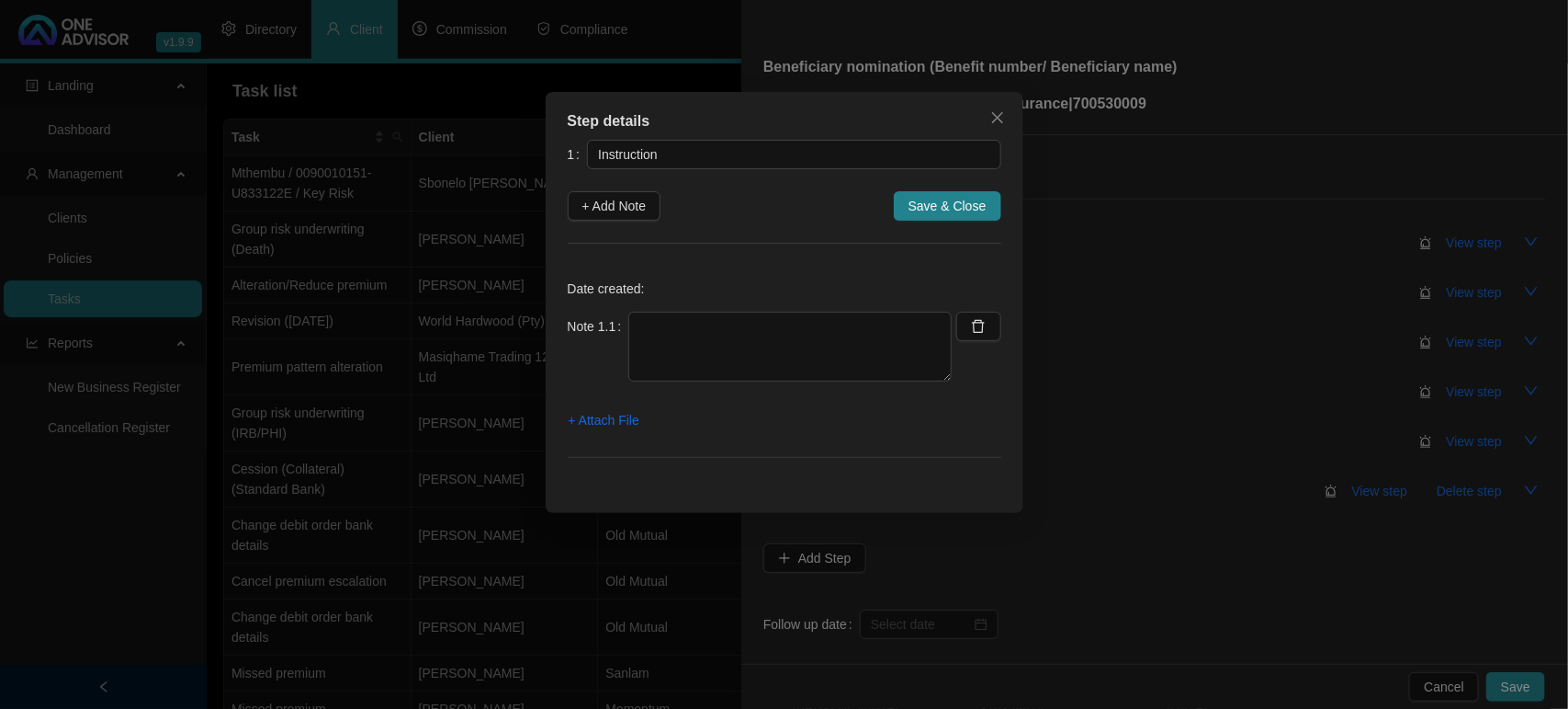
click at [713, 392] on div "Note 1.1" at bounding box center [760, 358] width 385 height 92
click at [726, 372] on textarea at bounding box center [790, 347] width 323 height 70
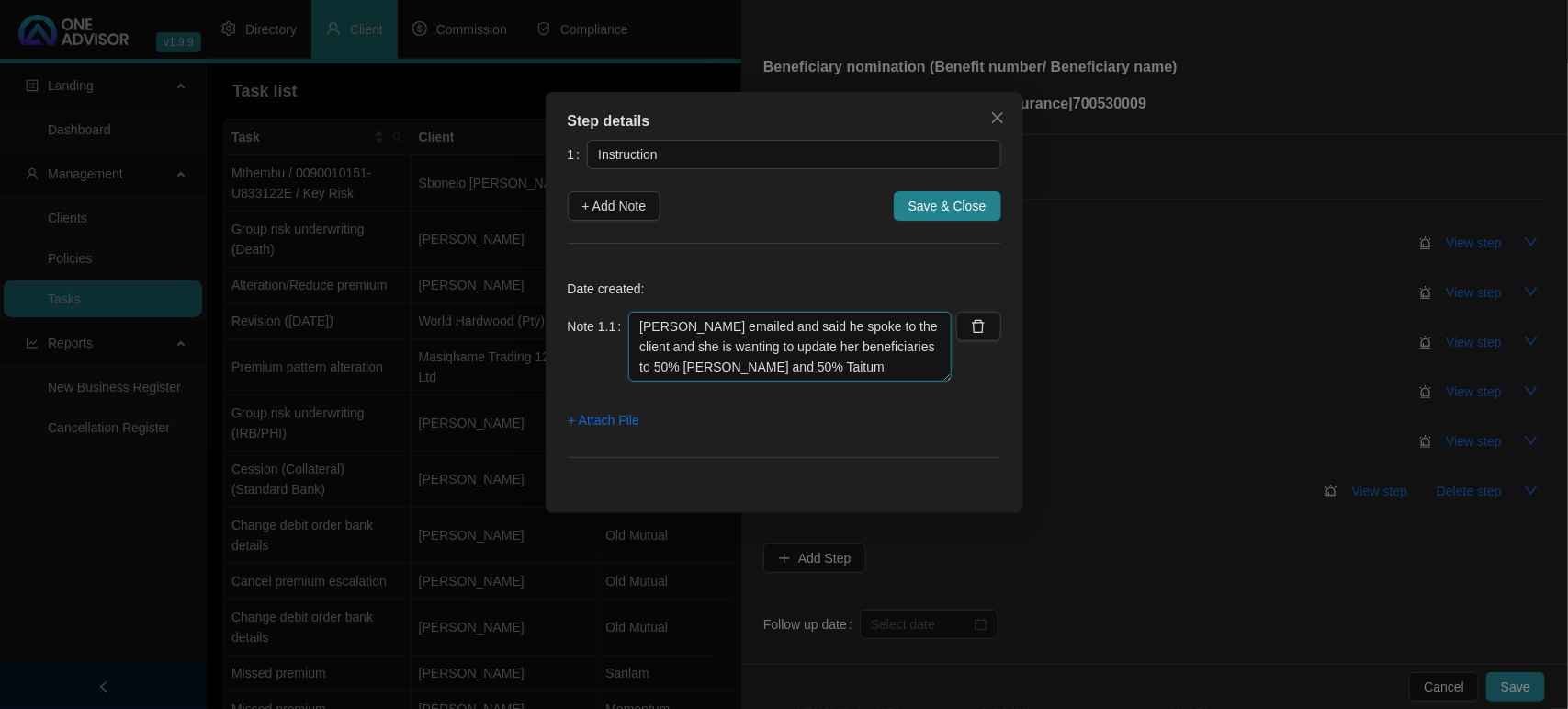
drag, startPoint x: 742, startPoint y: 365, endPoint x: 717, endPoint y: 352, distance: 28.2
click at [717, 352] on textarea "[PERSON_NAME] emailed and said he spoke to the client and she is wanting to upd…" at bounding box center [790, 347] width 323 height 70
type textarea "[PERSON_NAME] emailed and said he spoke to the client and she is wanting to upd…"
click at [611, 413] on span "+ Attach File" at bounding box center [604, 420] width 71 height 20
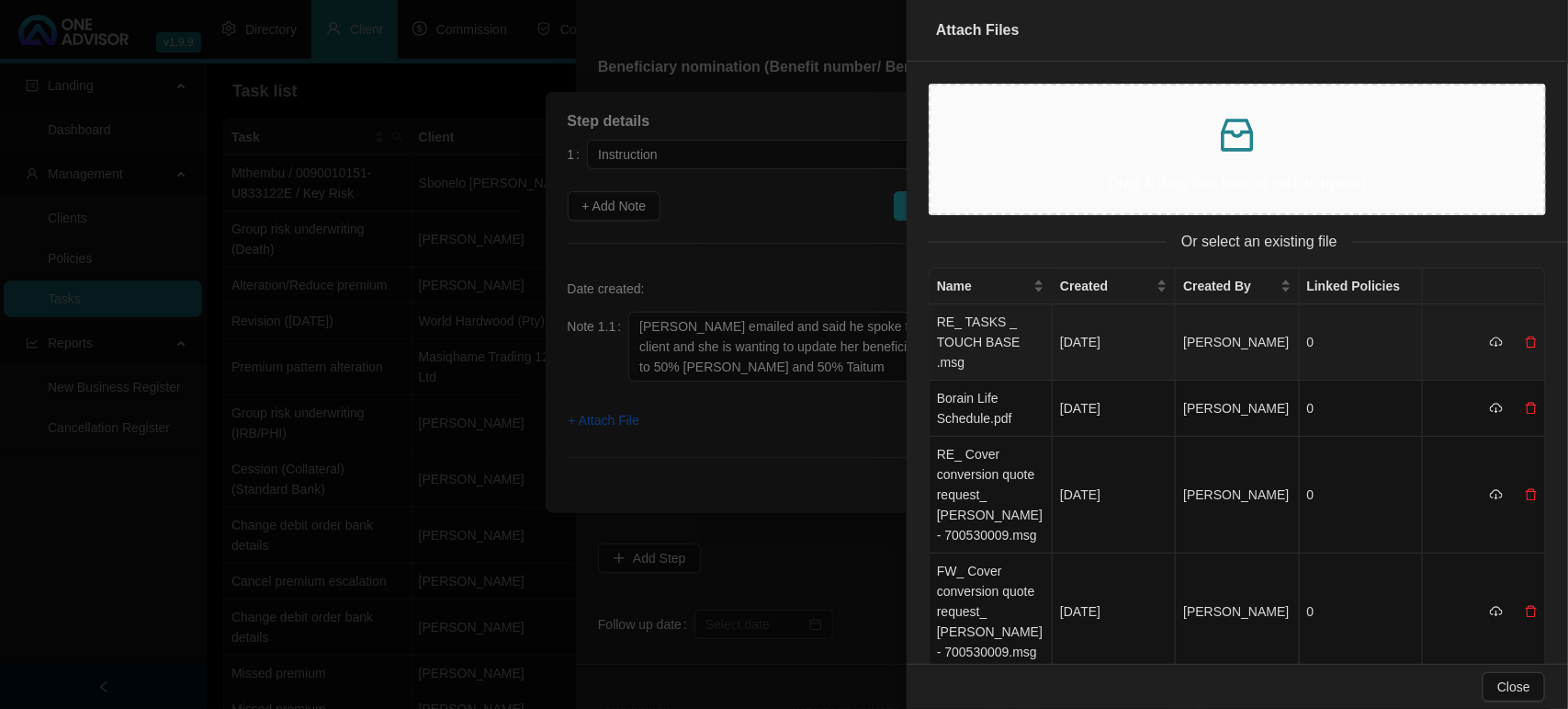
click at [983, 326] on td "RE_ TASKS _ TOUCH BASE .msg" at bounding box center [992, 343] width 123 height 76
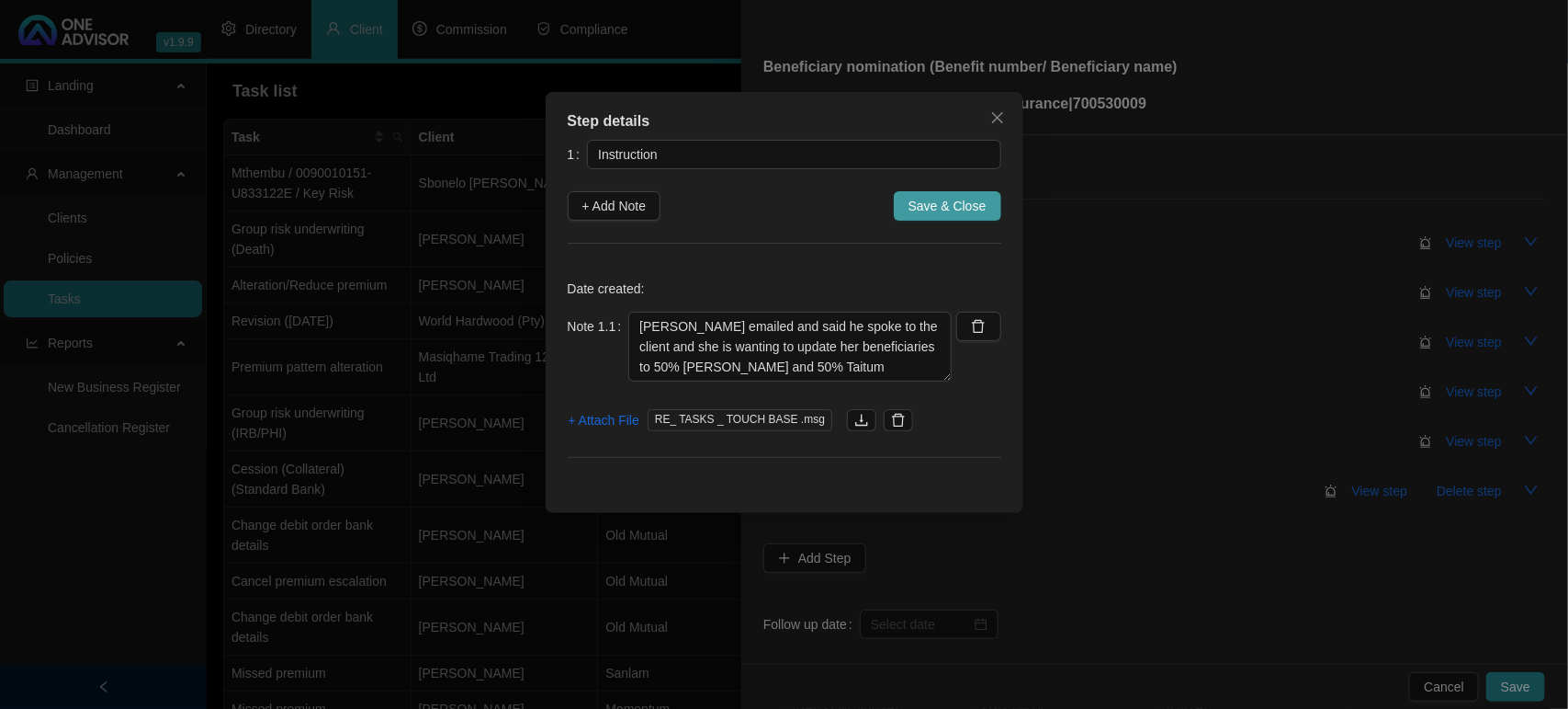
click at [965, 208] on span "Save & Close" at bounding box center [948, 206] width 78 height 20
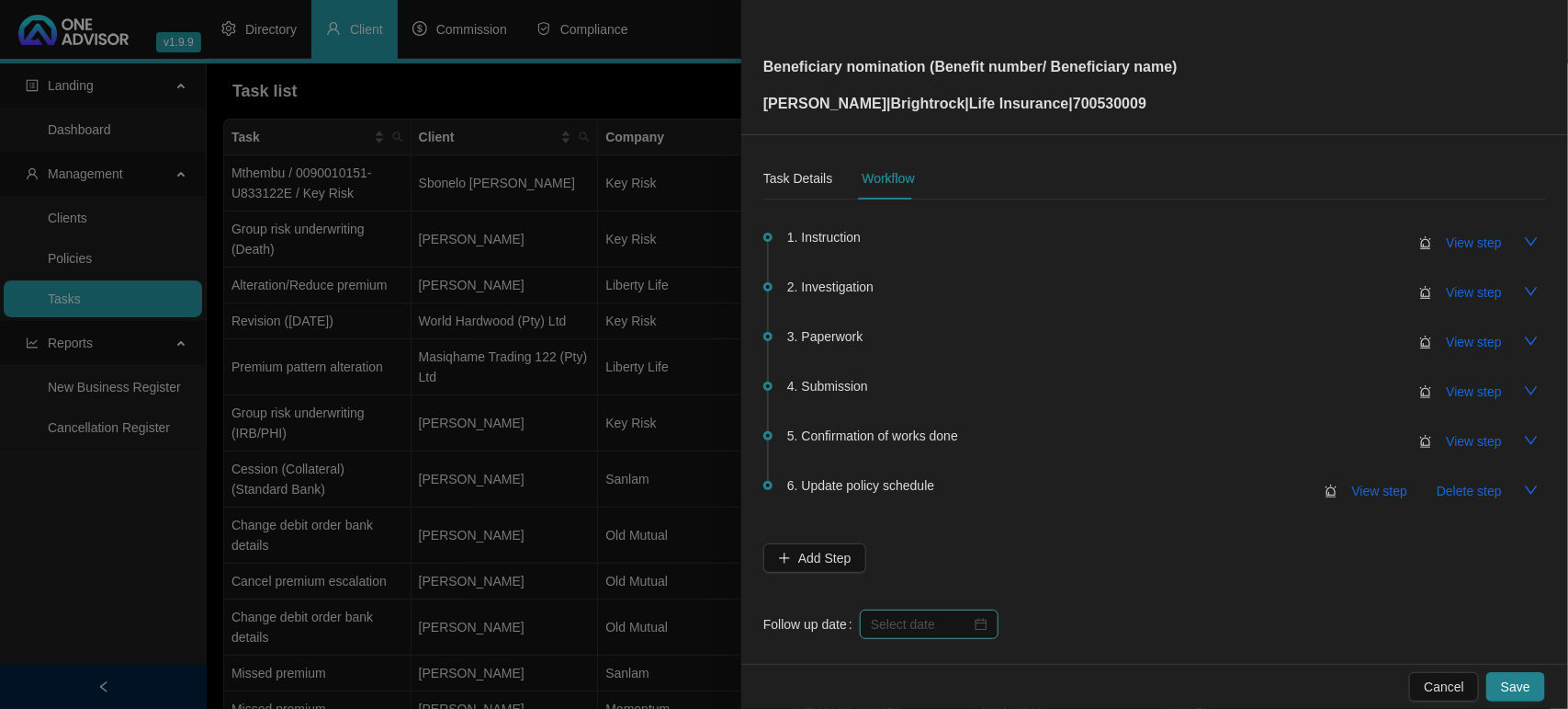
click at [916, 611] on div at bounding box center [929, 624] width 139 height 29
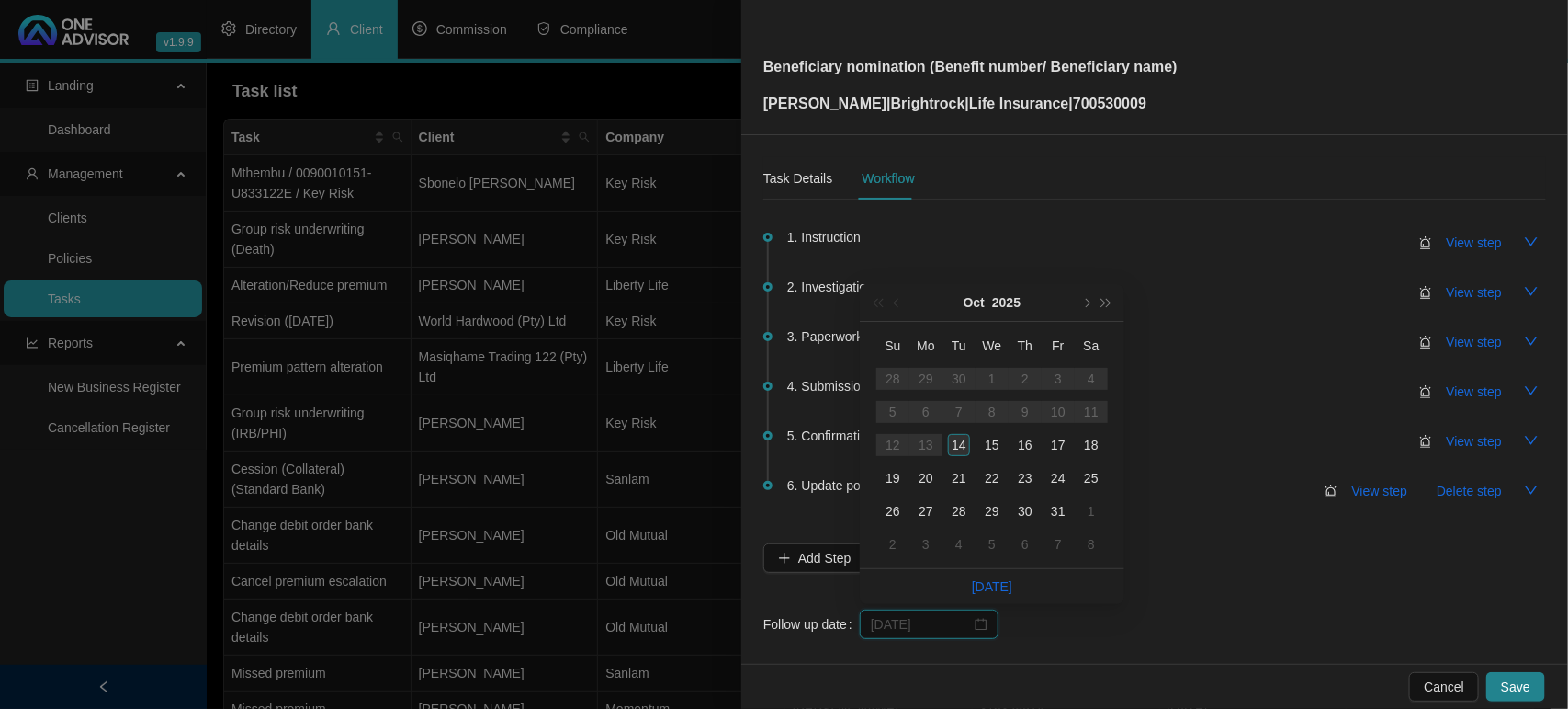
type input "[DATE]"
click at [956, 437] on div "14" at bounding box center [959, 445] width 22 height 22
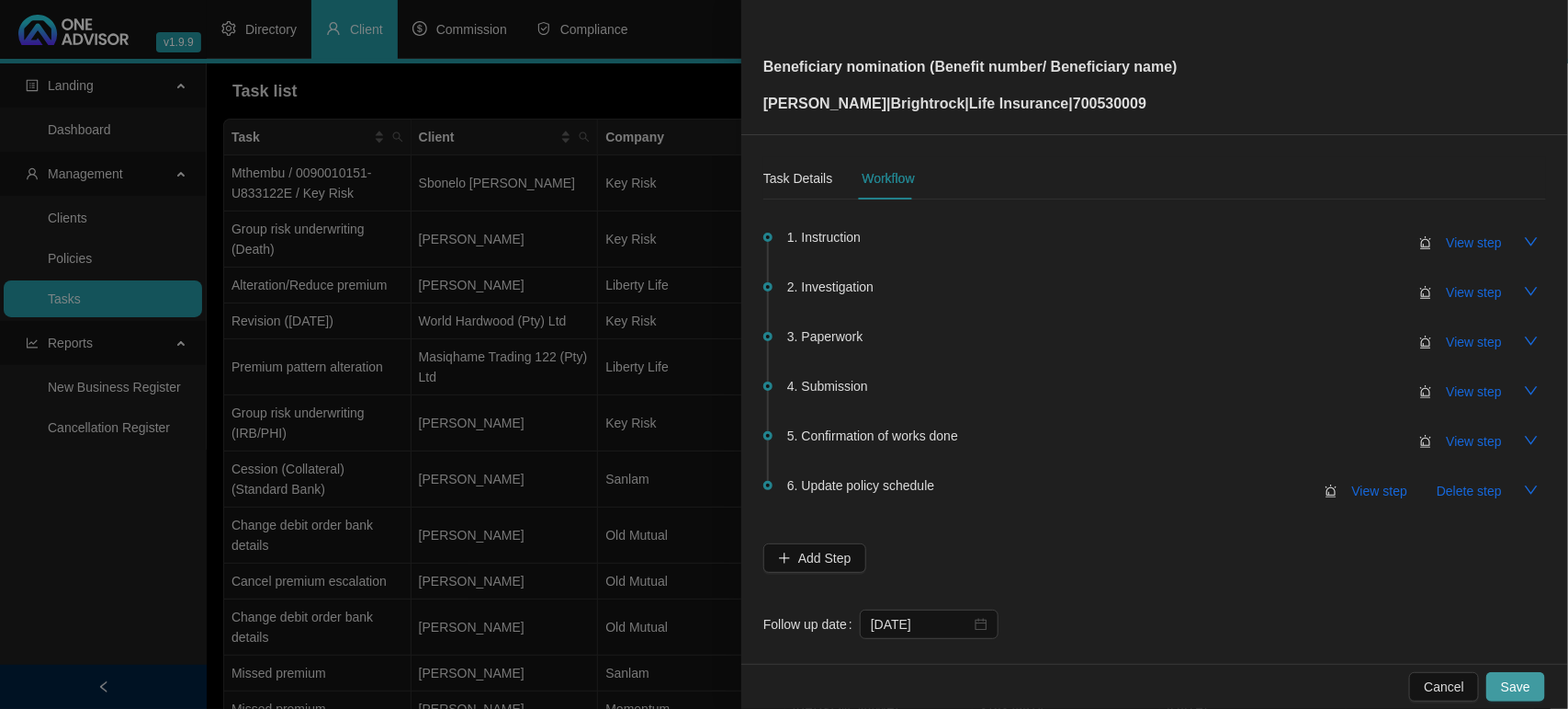
click at [1500, 682] on button "Save" at bounding box center [1516, 687] width 59 height 29
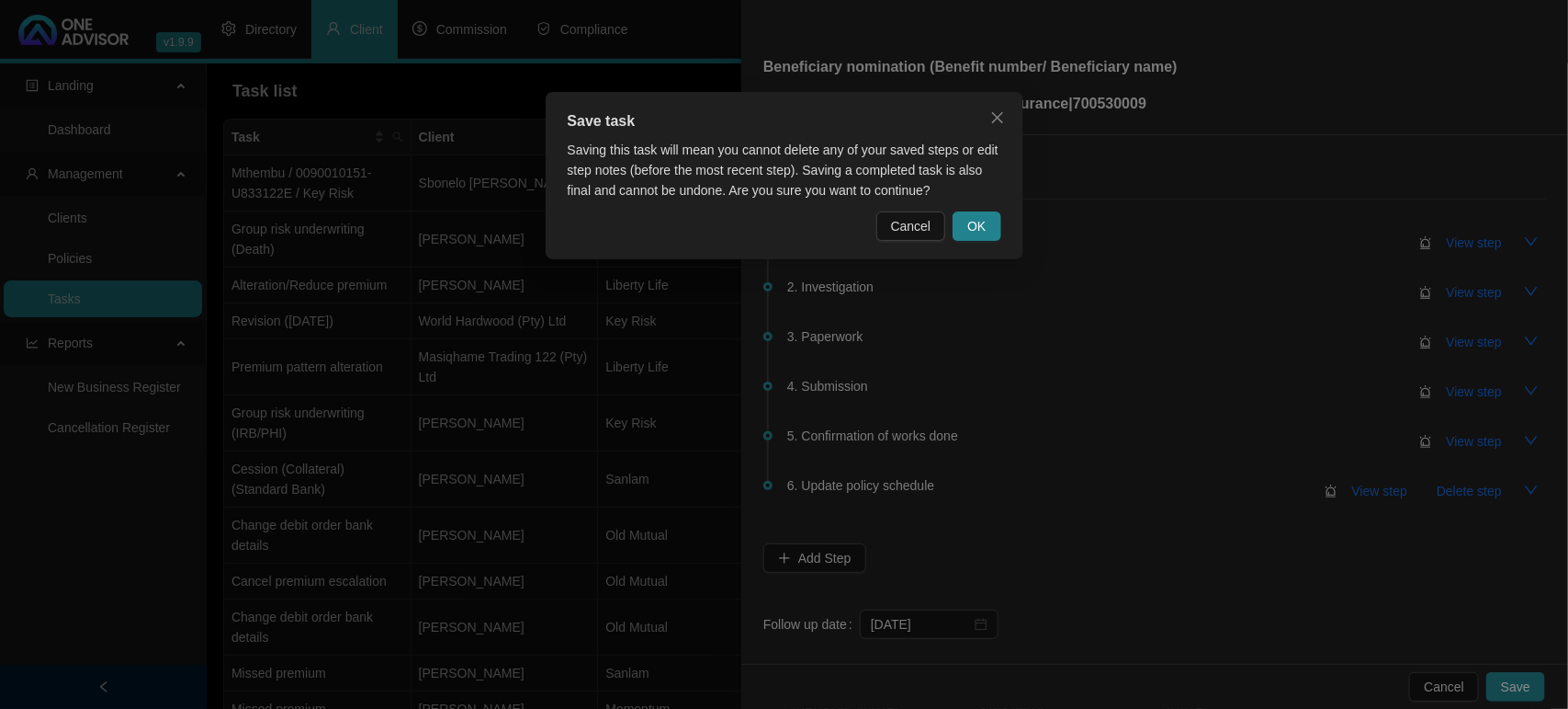
click at [974, 242] on div "Save task Saving this task will mean you cannot delete any of your saved steps …" at bounding box center [784, 176] width 478 height 168
click at [979, 224] on span "OK" at bounding box center [976, 227] width 18 height 20
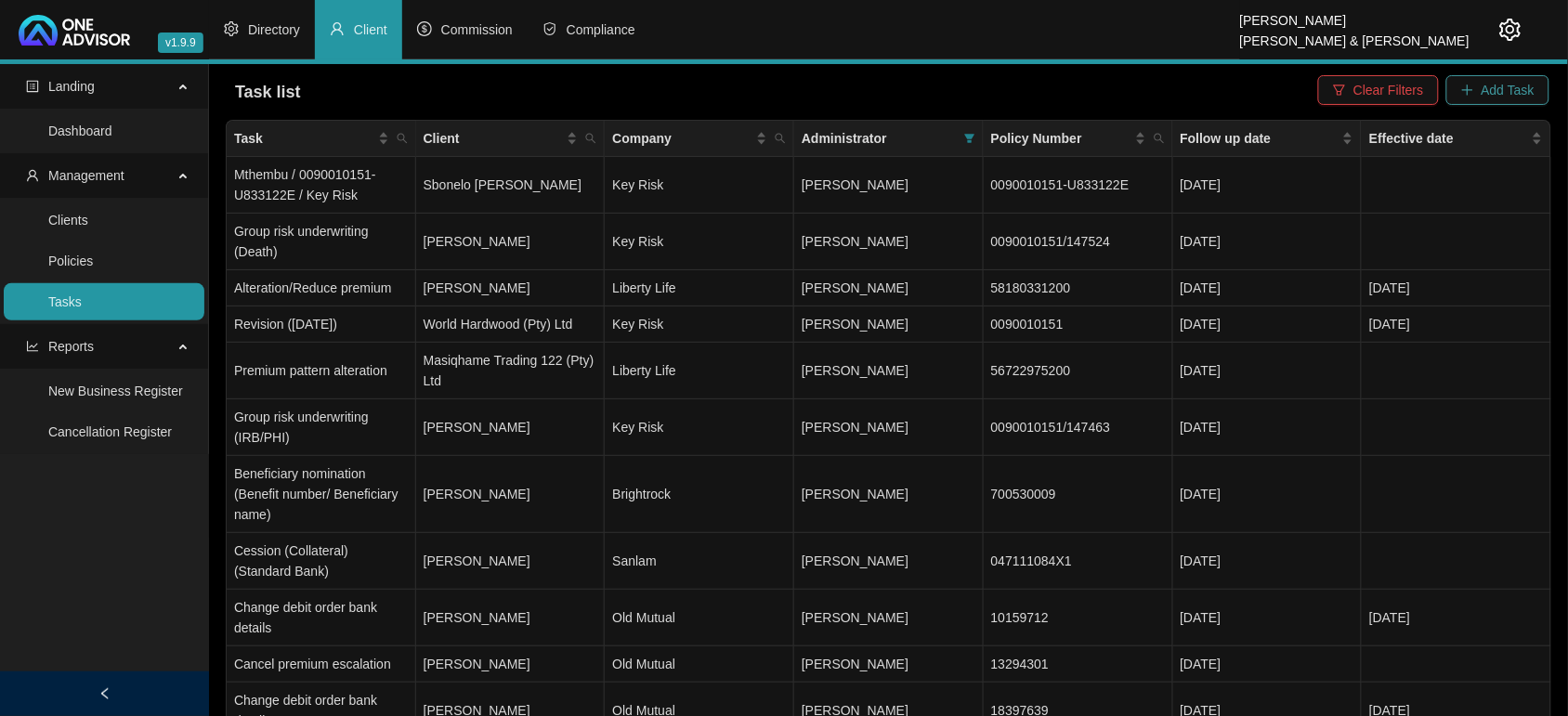
click at [1508, 86] on span "Add Task" at bounding box center [1508, 90] width 53 height 20
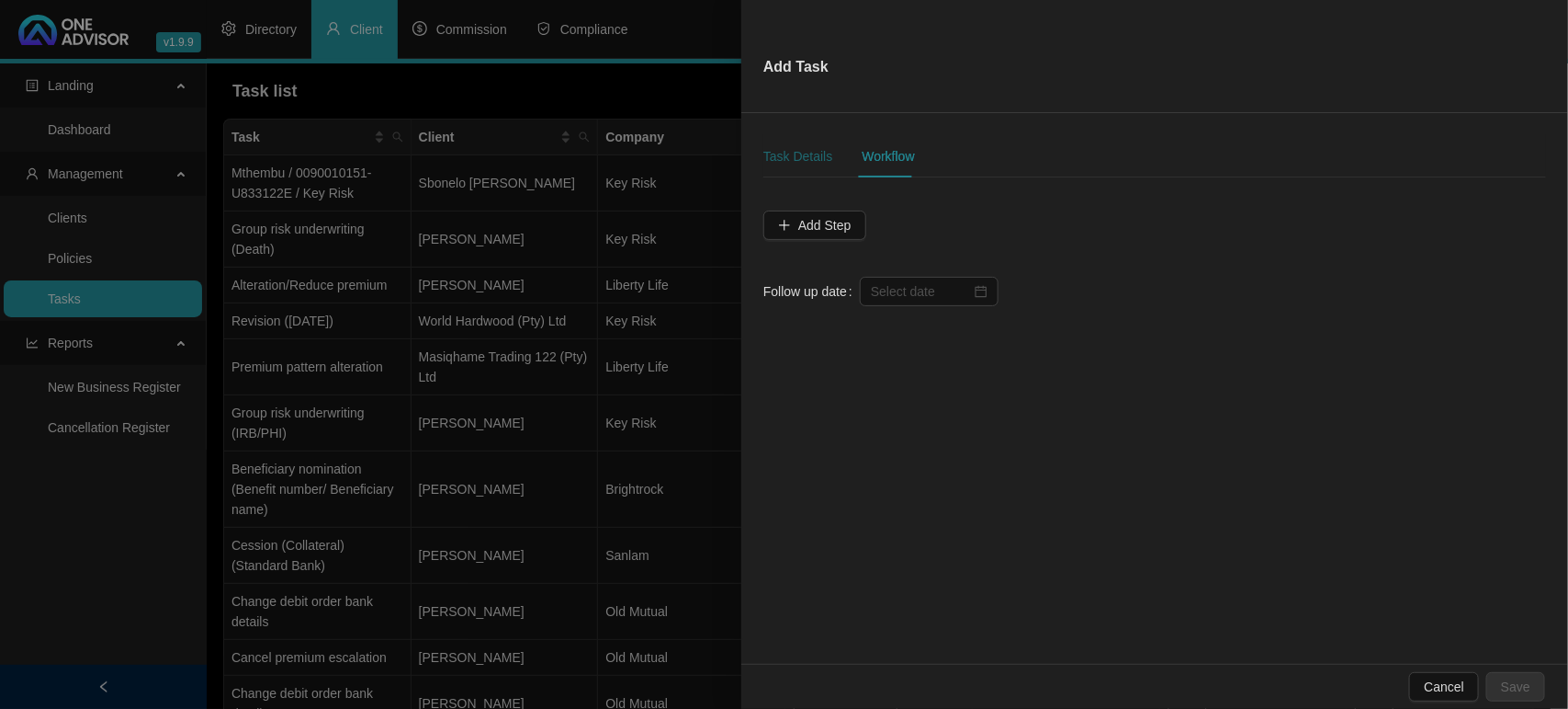
click at [823, 159] on div "Task Details" at bounding box center [798, 157] width 69 height 20
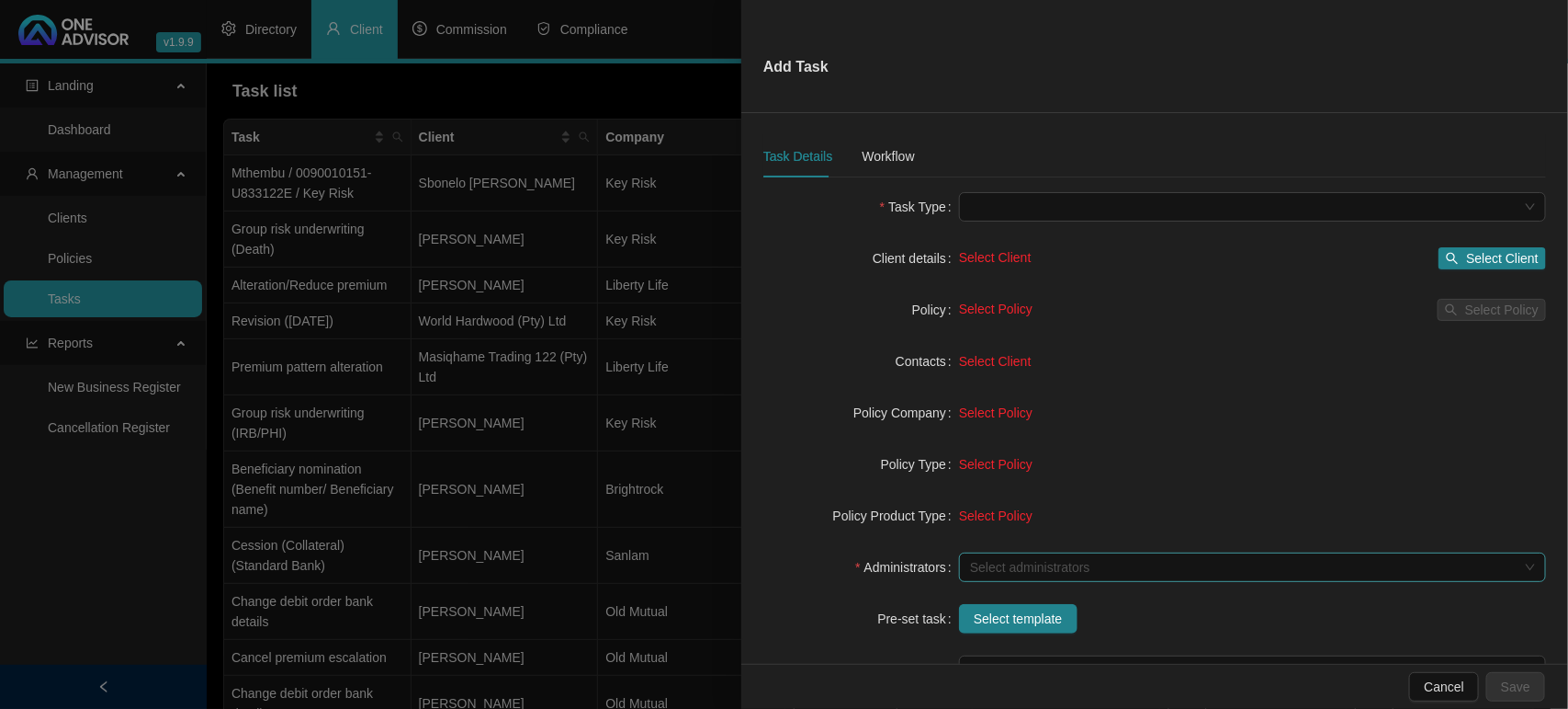
click at [1026, 565] on div at bounding box center [1242, 567] width 560 height 14
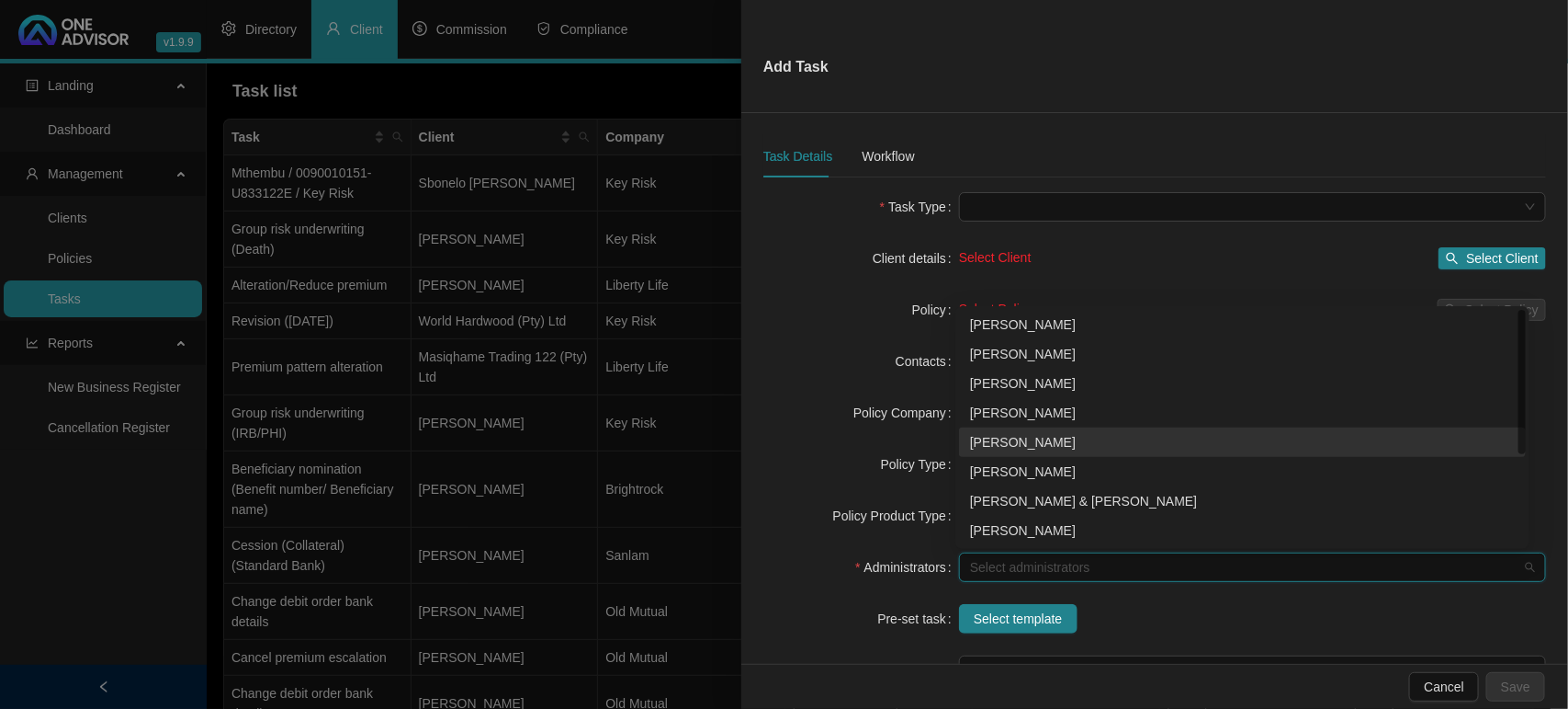
click at [1012, 439] on div "[PERSON_NAME]" at bounding box center [1242, 442] width 545 height 20
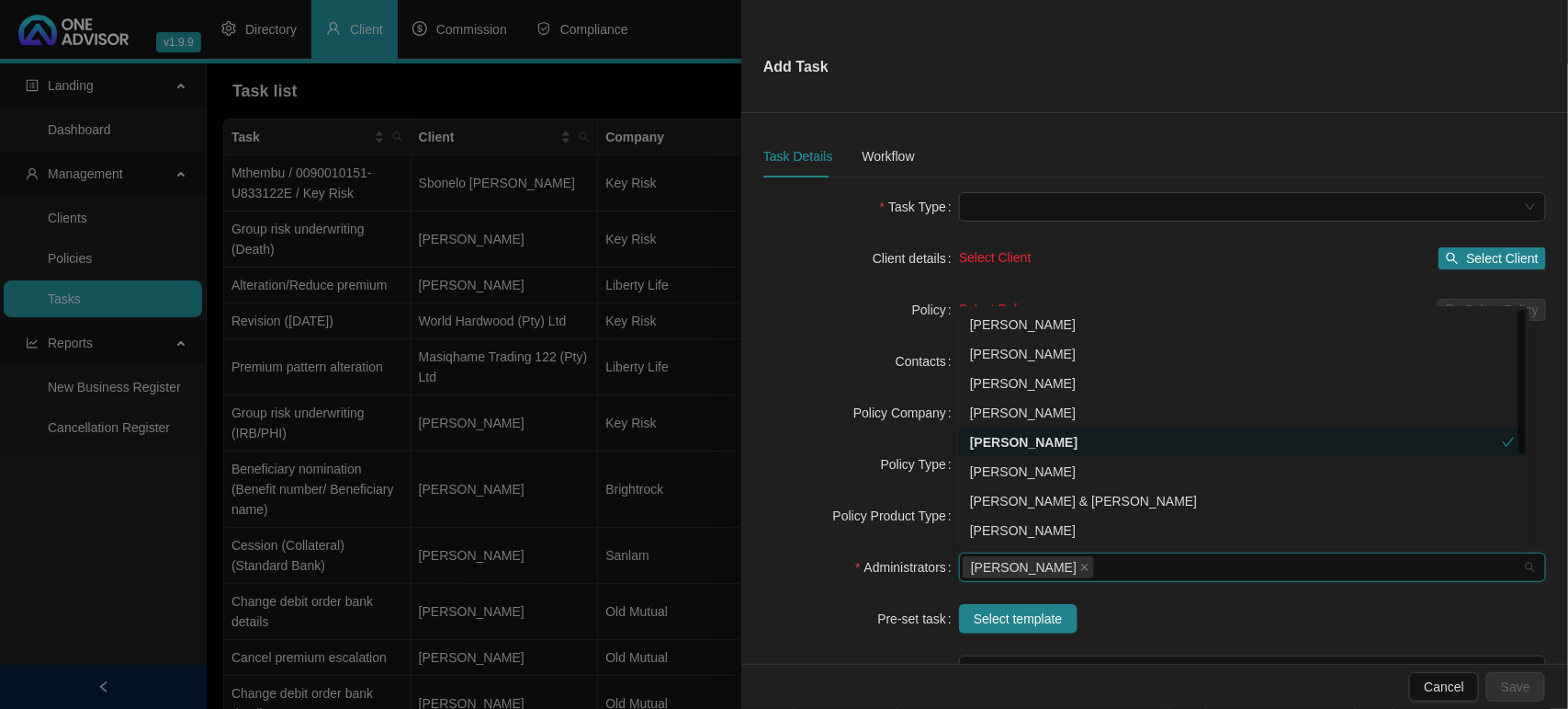
click at [824, 538] on form "Task Type Client details Select Client Select Client Policy Select Policy Selec…" at bounding box center [1155, 490] width 783 height 596
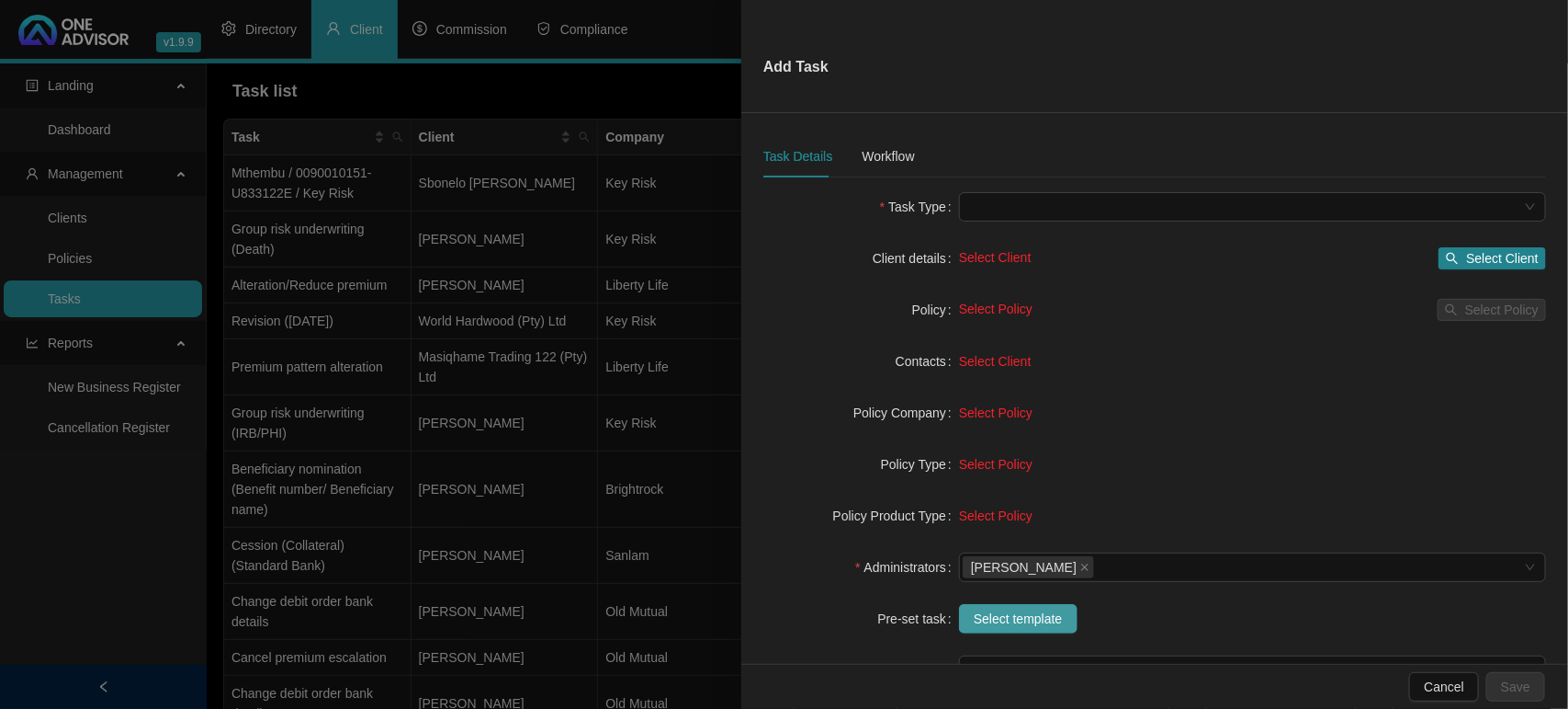
click at [1010, 614] on span "Select template" at bounding box center [1018, 619] width 89 height 20
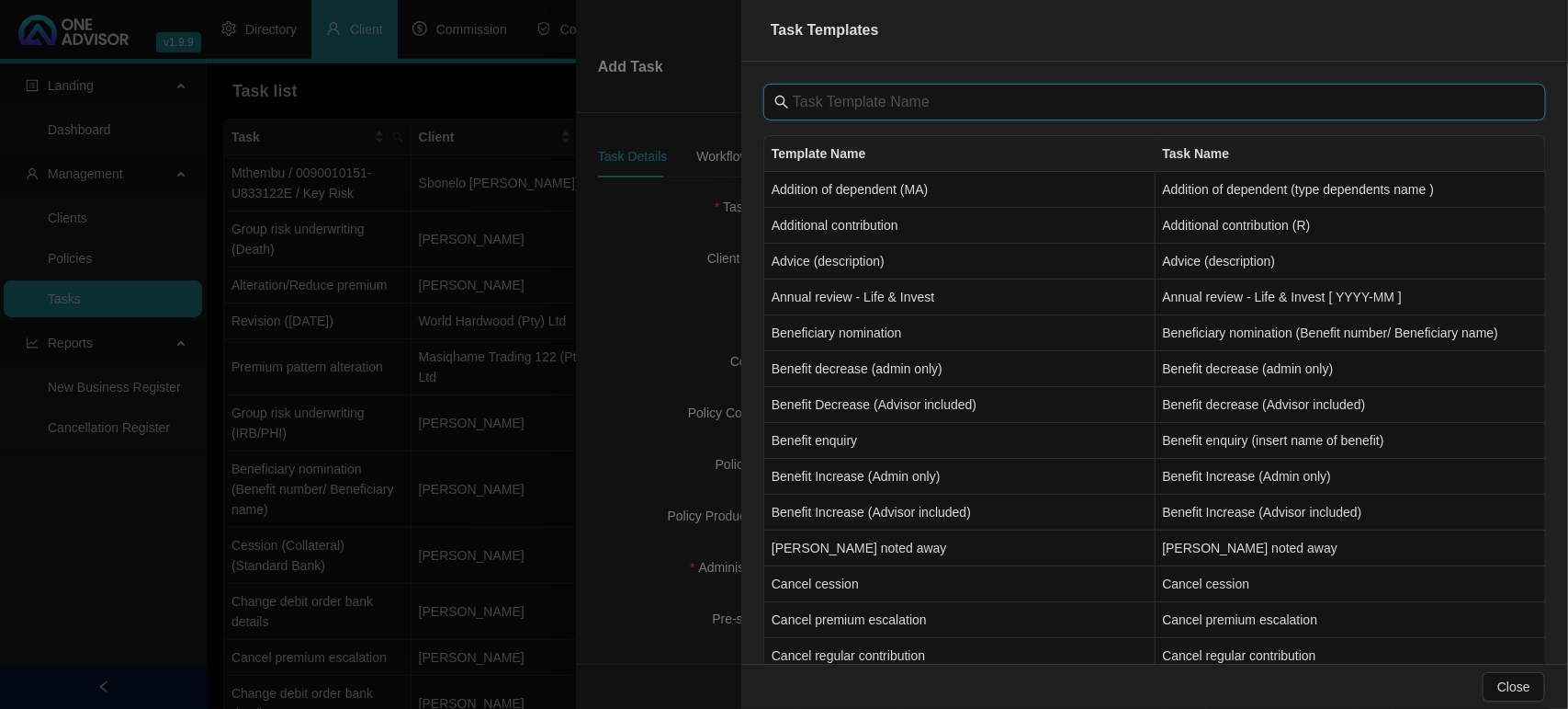
click at [855, 102] on input "text" at bounding box center [1157, 102] width 728 height 22
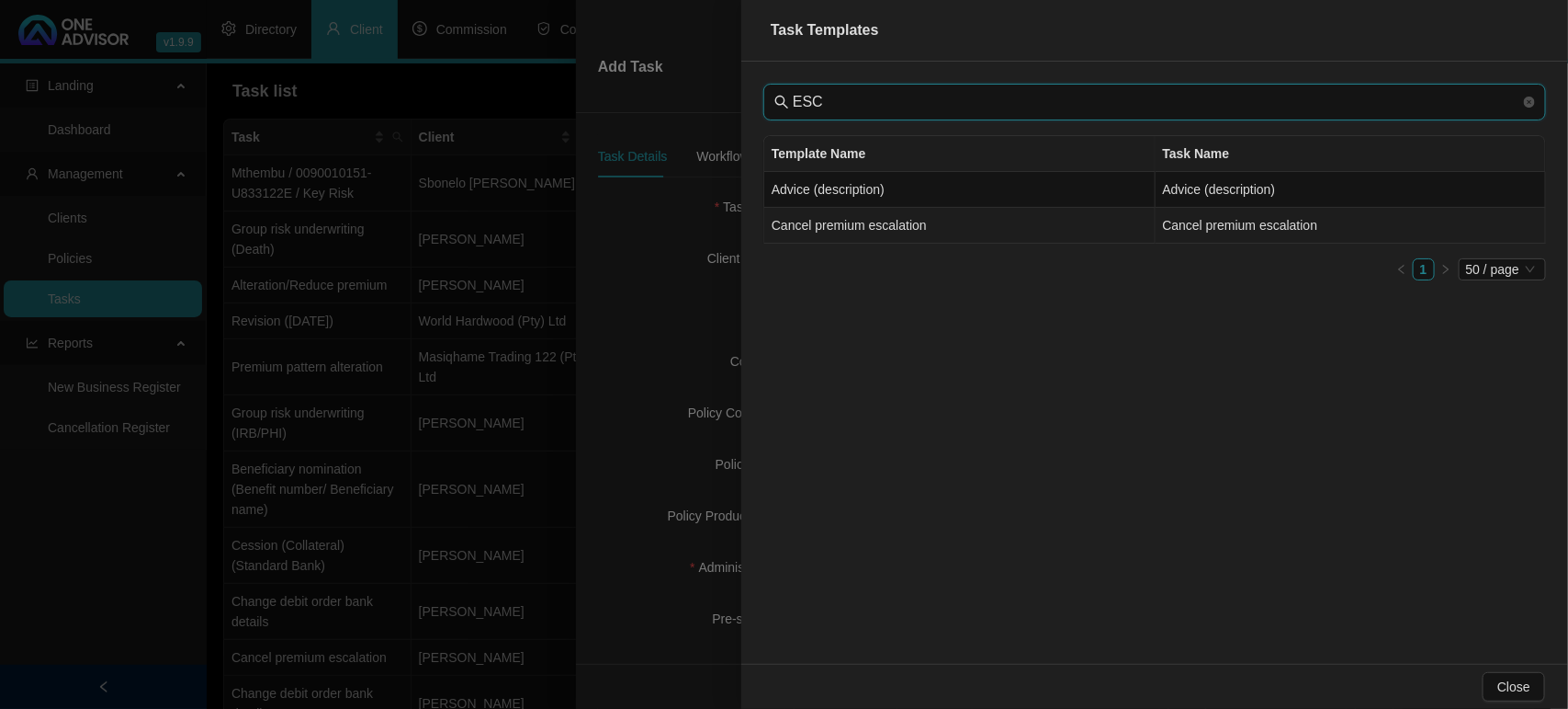
type input "ESC"
click at [941, 228] on td "Cancel premium escalation" at bounding box center [960, 226] width 391 height 36
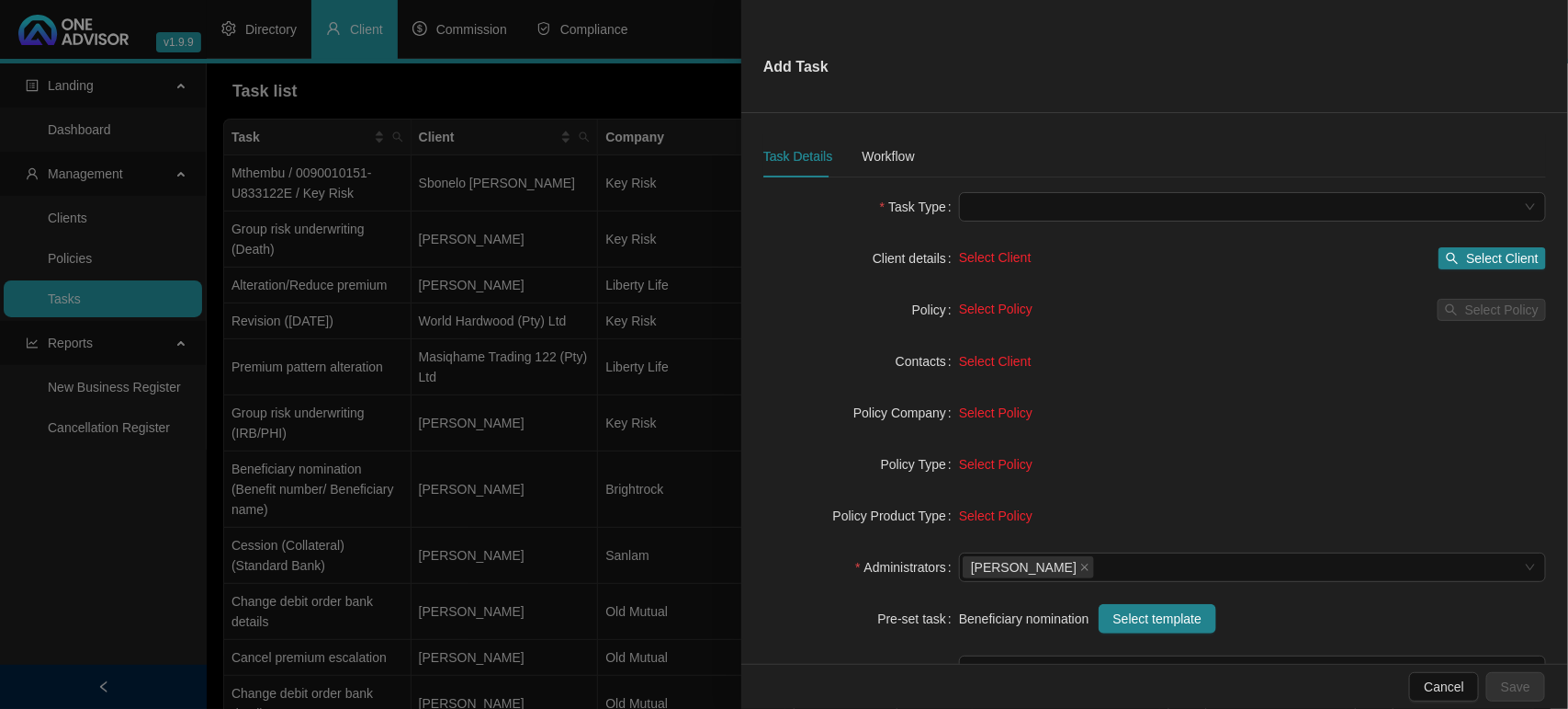
type input "Cancel premium escalation"
click at [1478, 253] on span "Select Client" at bounding box center [1503, 259] width 73 height 20
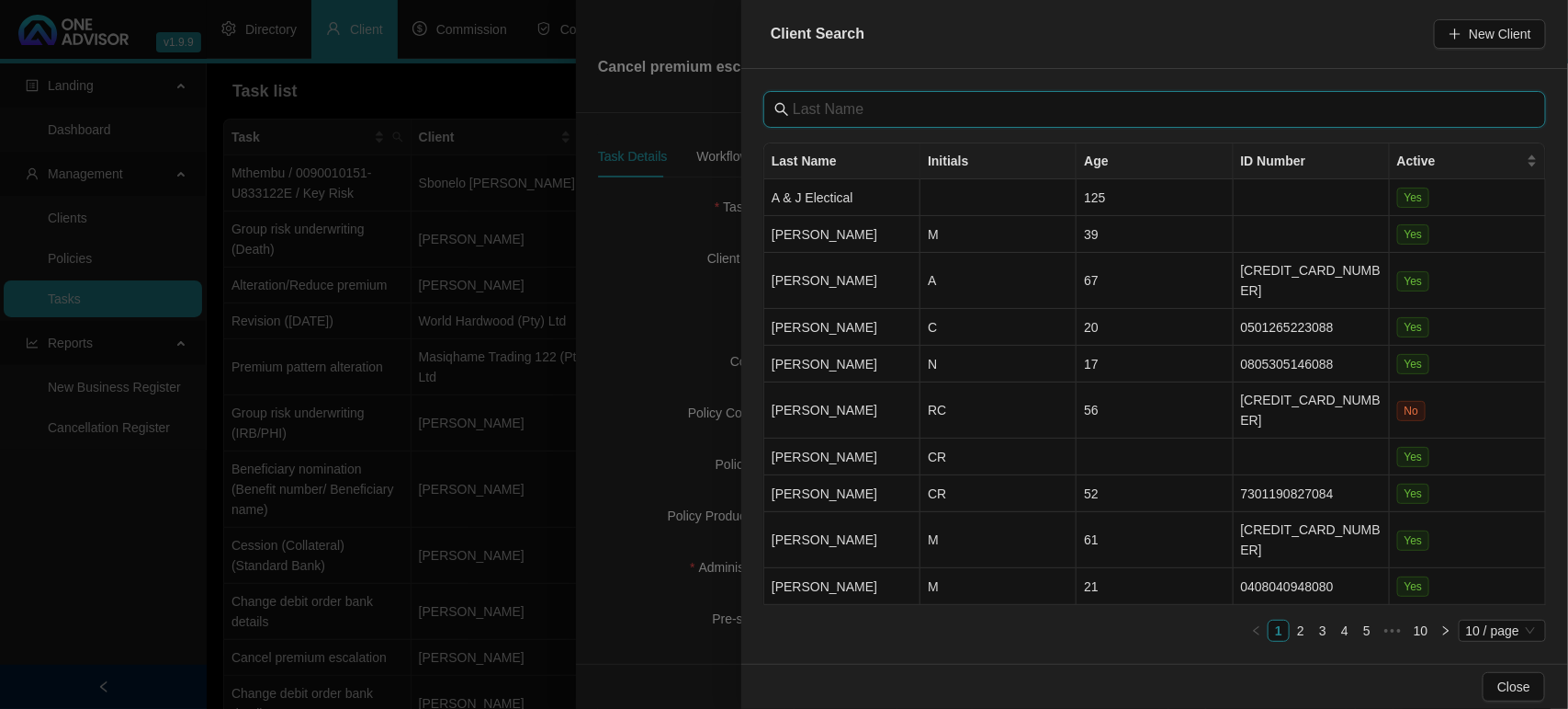
click at [832, 117] on input "text" at bounding box center [1157, 110] width 728 height 22
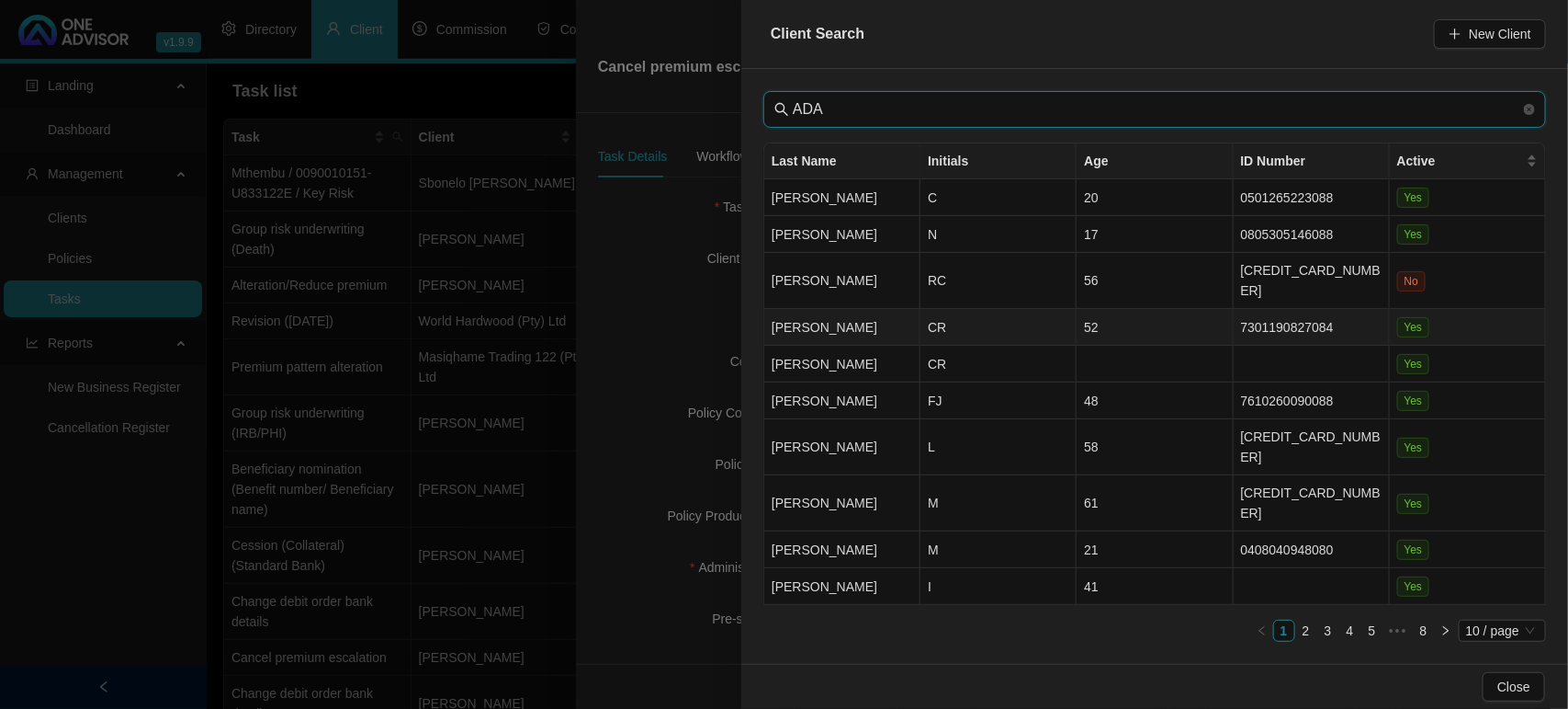
type input "ADA"
click at [862, 309] on td "[PERSON_NAME]" at bounding box center [843, 328] width 156 height 37
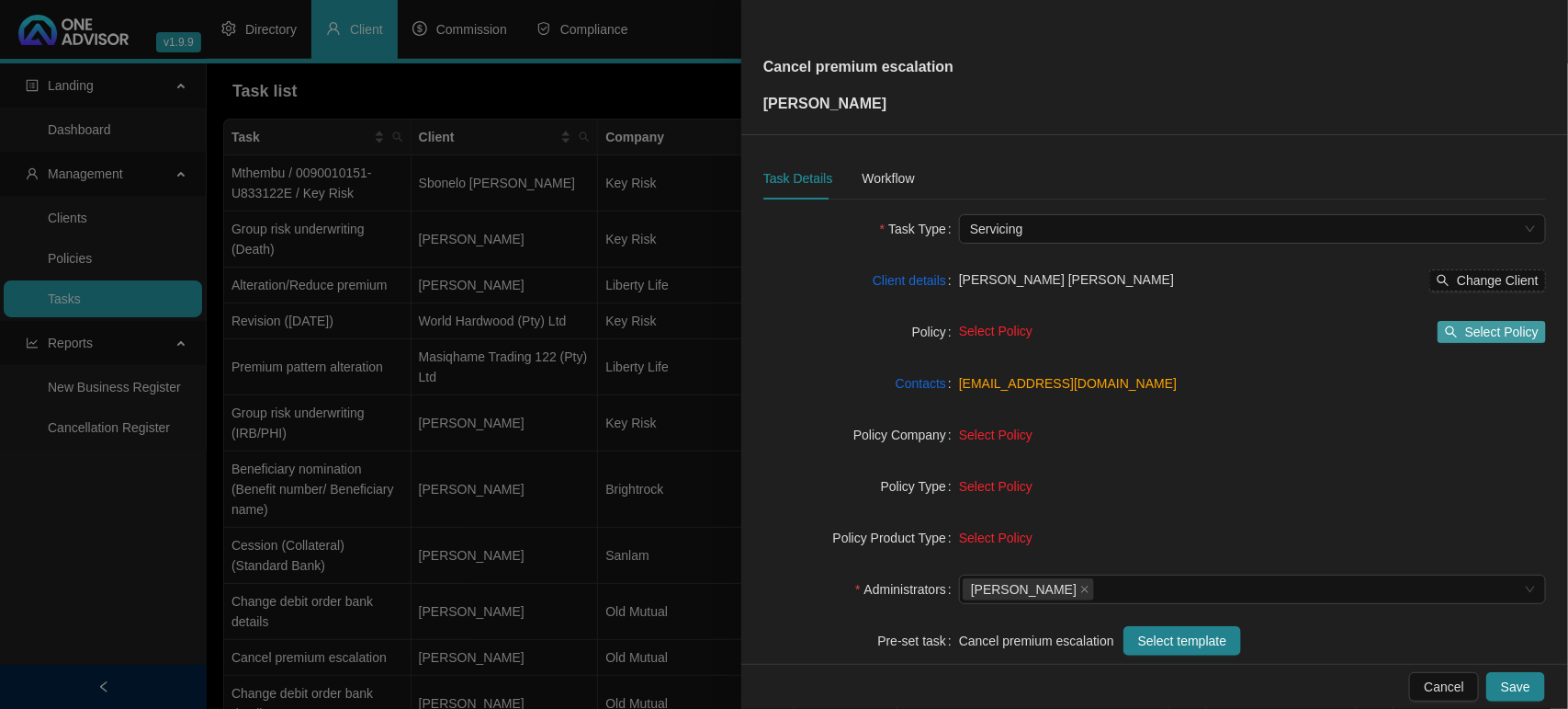
click at [1491, 333] on span "Select Policy" at bounding box center [1503, 331] width 74 height 20
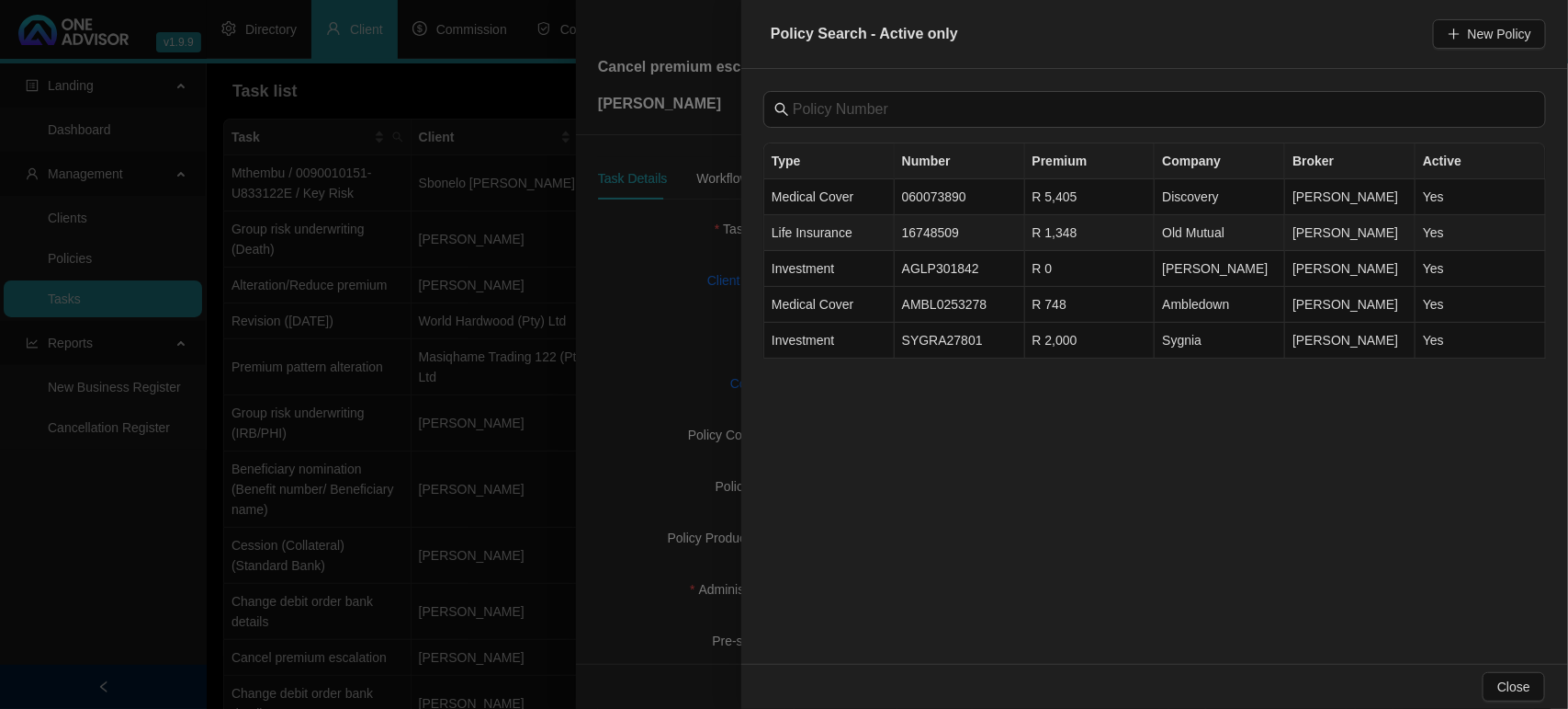
click at [925, 239] on td "16748509" at bounding box center [961, 233] width 131 height 36
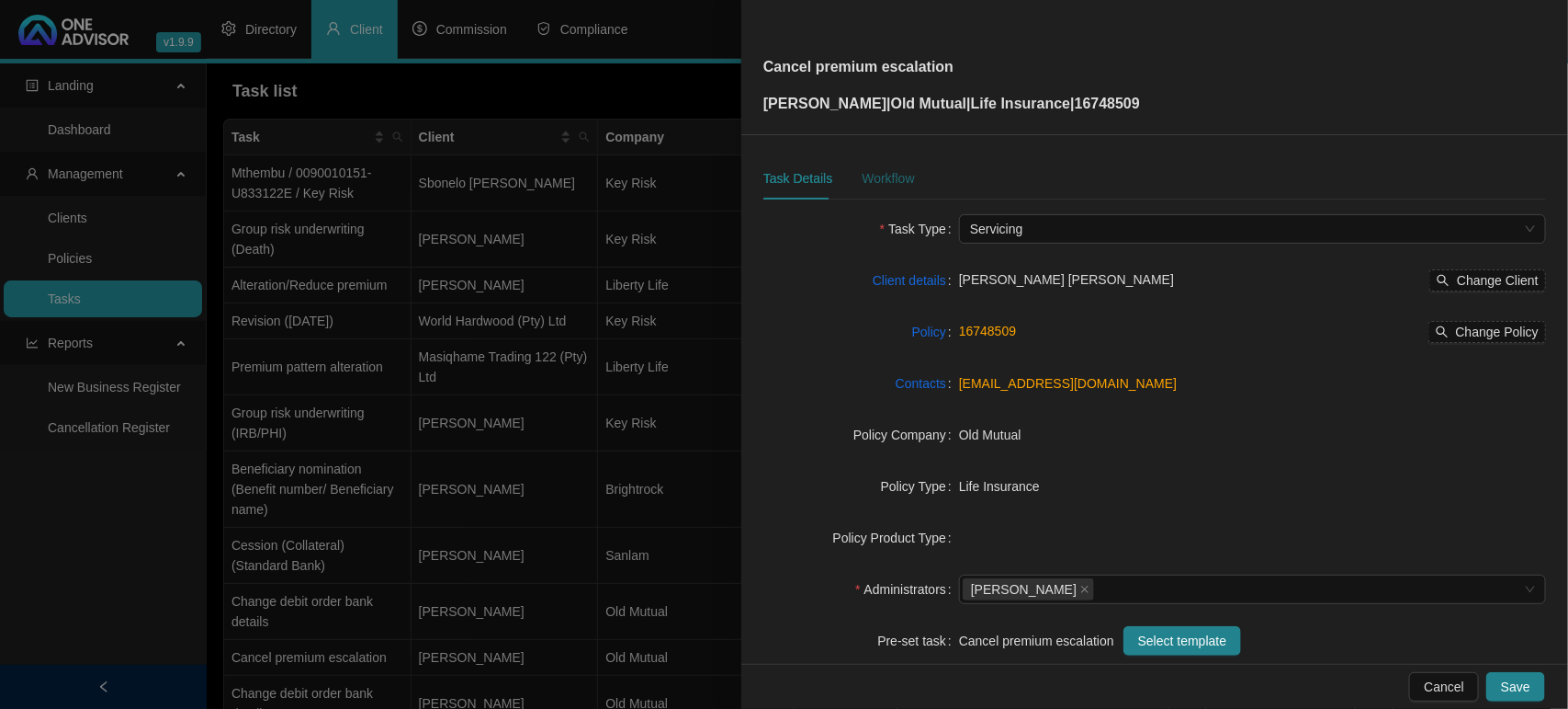
click at [888, 184] on div "Workflow" at bounding box center [888, 179] width 52 height 20
